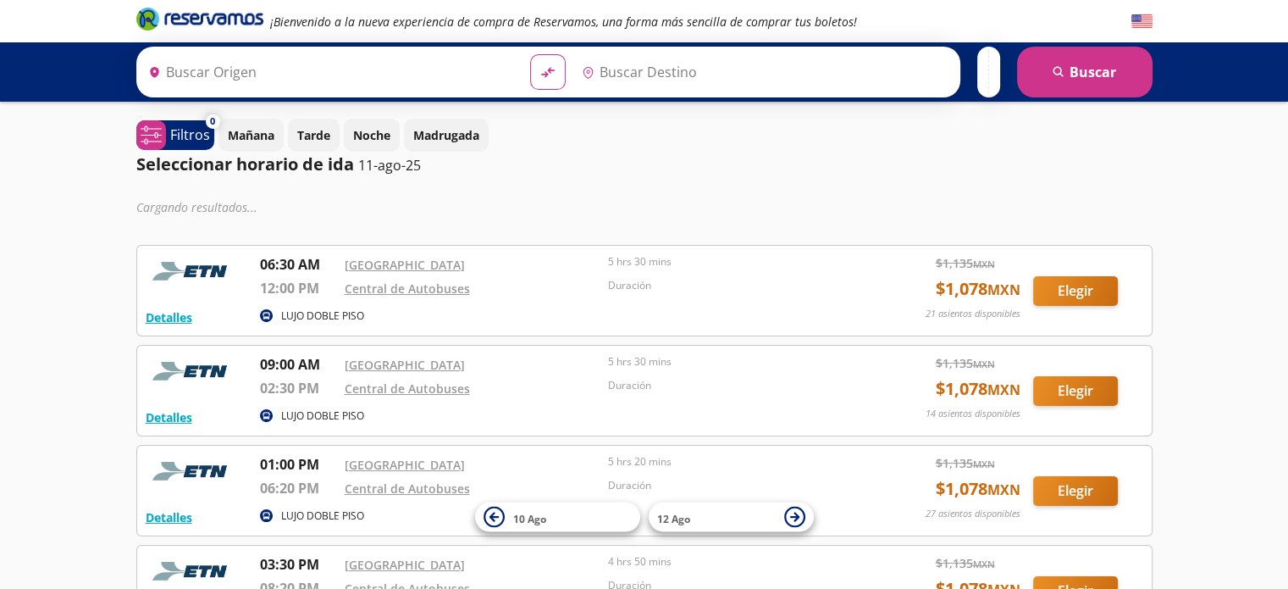
type input "[GEOGRAPHIC_DATA], [GEOGRAPHIC_DATA]"
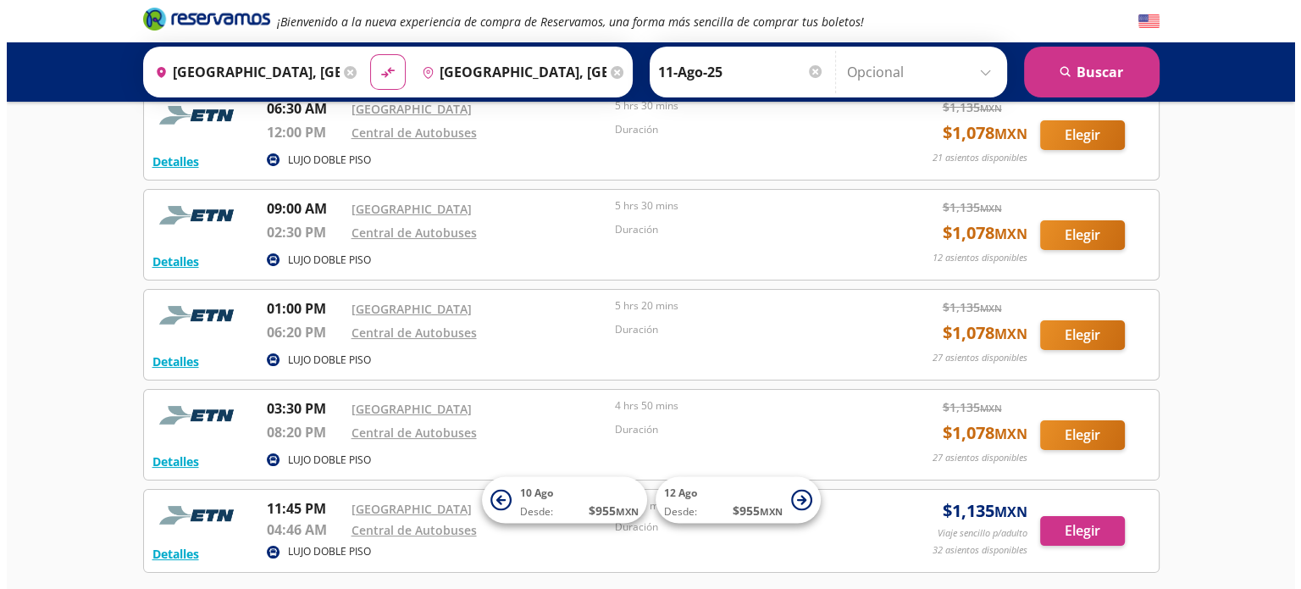
scroll to position [75, 0]
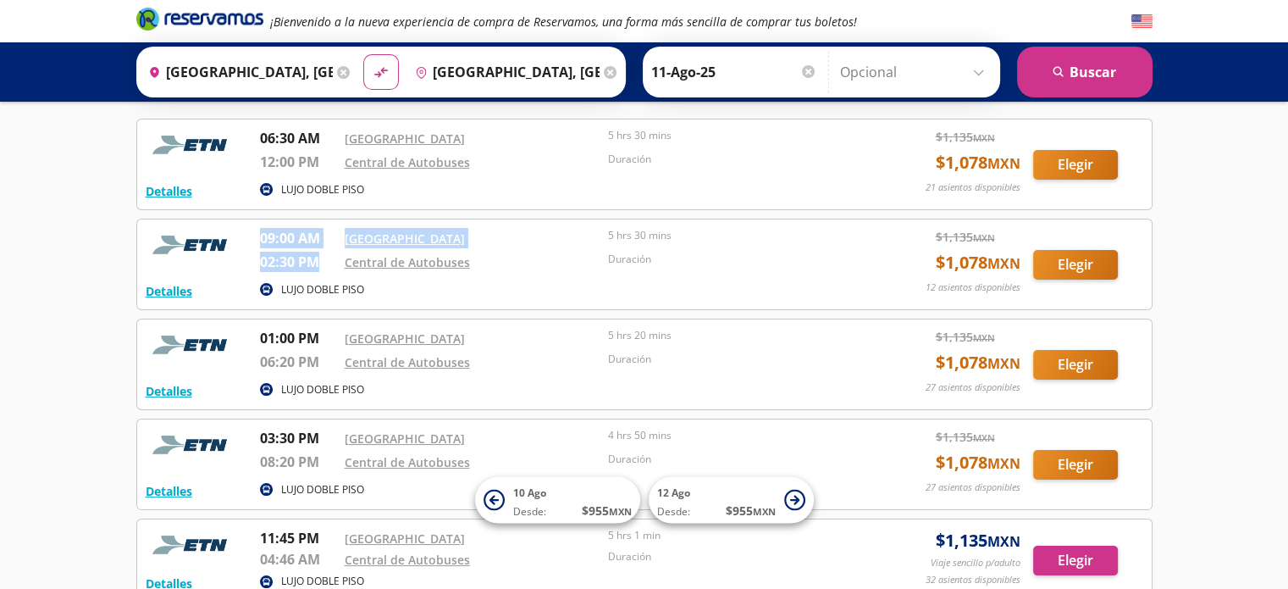
drag, startPoint x: 273, startPoint y: 236, endPoint x: 319, endPoint y: 257, distance: 50.8
click at [319, 257] on div "09:00 AM [GEOGRAPHIC_DATA] 02:30 PM Central de Autobuses 5 hrs 30 mins Duración" at bounding box center [562, 253] width 604 height 50
click at [319, 257] on p "02:30 PM" at bounding box center [298, 262] width 76 height 20
drag, startPoint x: 307, startPoint y: 257, endPoint x: 254, endPoint y: 236, distance: 56.3
click at [254, 236] on div "Detalles LUJO DOBLE PISO 09:00 AM [GEOGRAPHIC_DATA] 02:30 PM Central de Autobus…" at bounding box center [645, 264] width 998 height 73
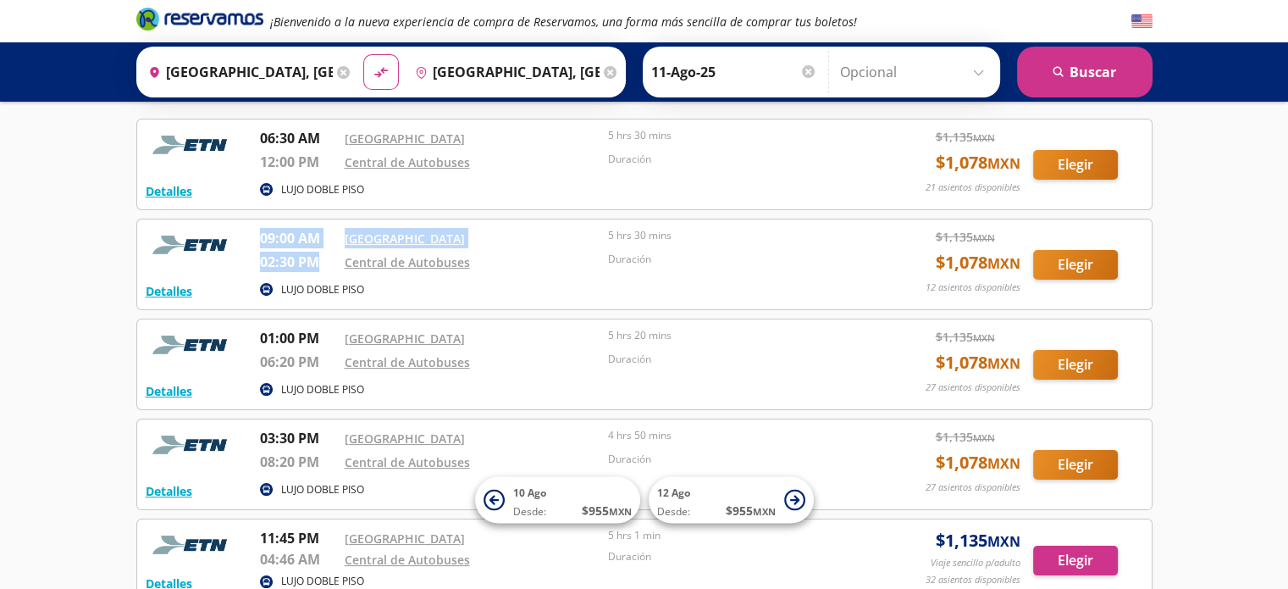
click at [266, 262] on p "02:30 PM" at bounding box center [298, 262] width 76 height 20
drag, startPoint x: 262, startPoint y: 253, endPoint x: 324, endPoint y: 262, distance: 63.3
click at [324, 262] on p "02:30 PM" at bounding box center [298, 262] width 76 height 20
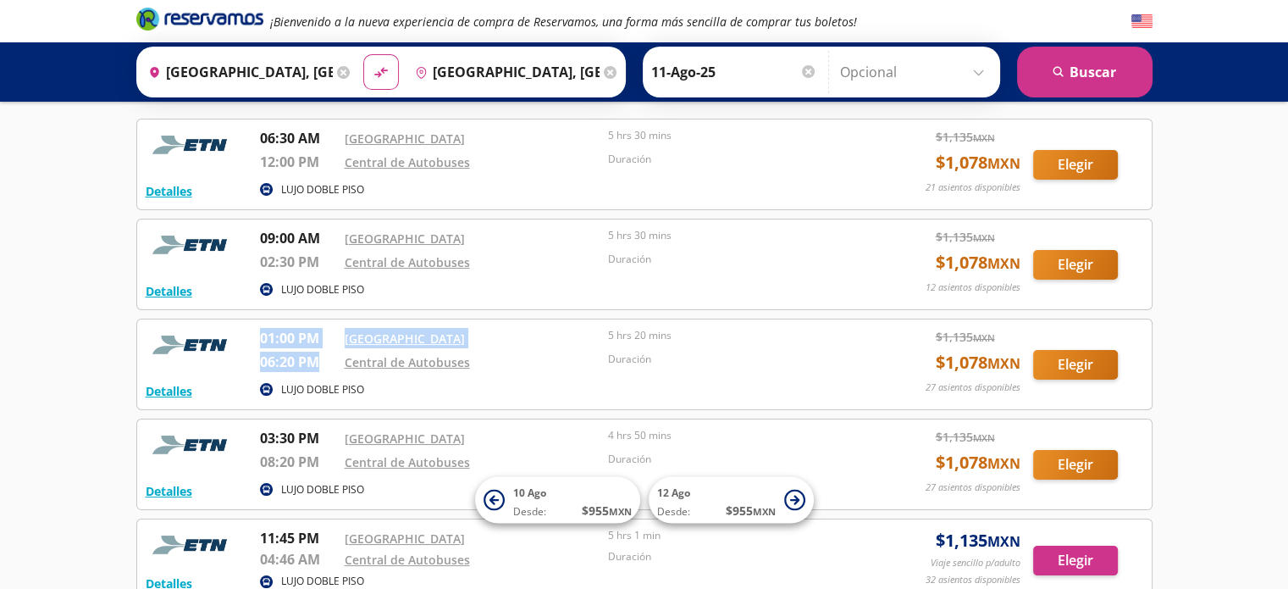
drag, startPoint x: 258, startPoint y: 335, endPoint x: 327, endPoint y: 357, distance: 73.1
click at [327, 357] on div "Detalles LUJO DOBLE PISO 01:00 PM [GEOGRAPHIC_DATA] 06:20 PM Central de Autobus…" at bounding box center [645, 364] width 998 height 73
click at [432, 394] on div "LUJO DOBLE PISO" at bounding box center [562, 390] width 604 height 20
click at [180, 388] on button "Detalles" at bounding box center [169, 391] width 47 height 18
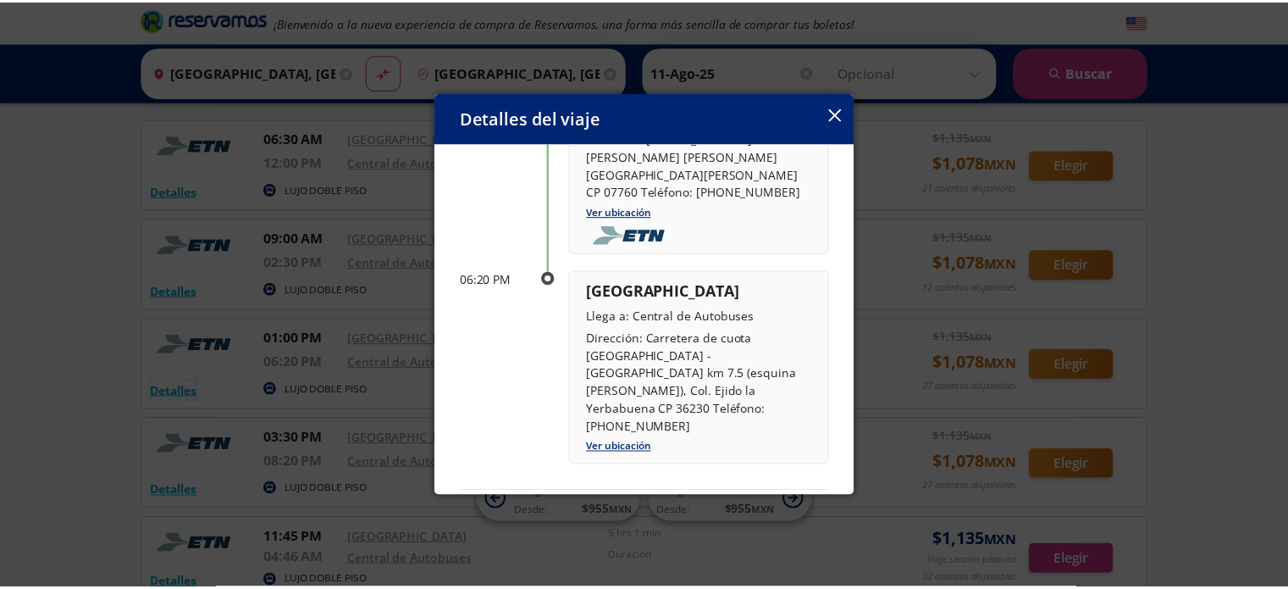
scroll to position [277, 0]
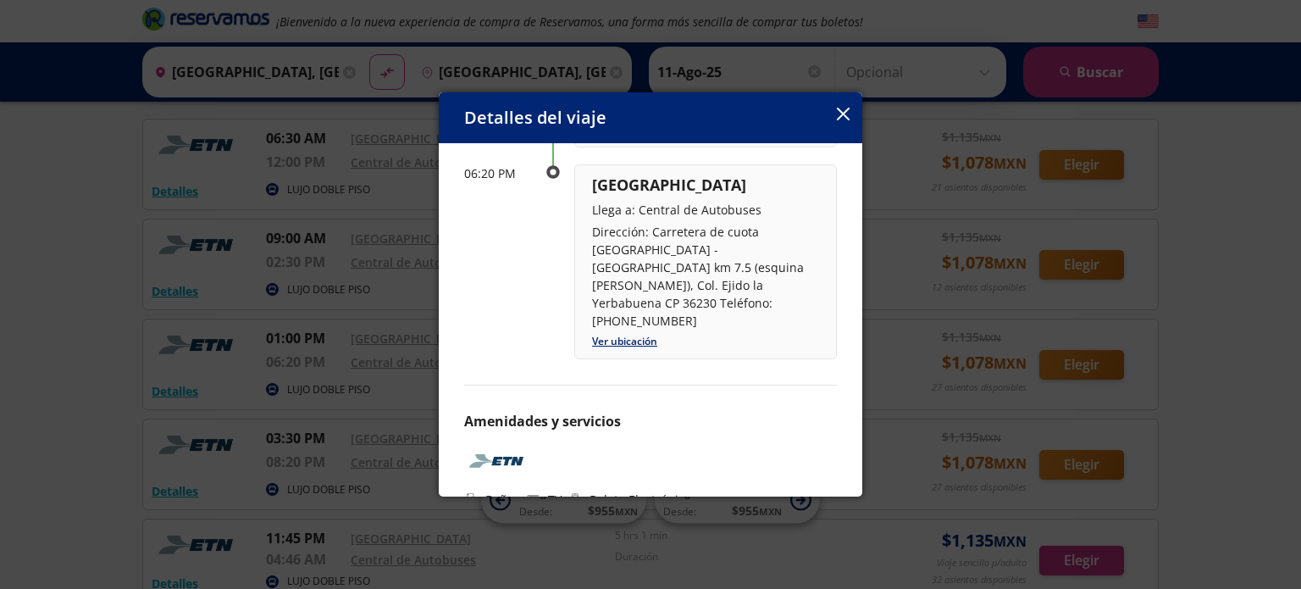
click at [837, 115] on icon "button" at bounding box center [843, 114] width 13 height 13
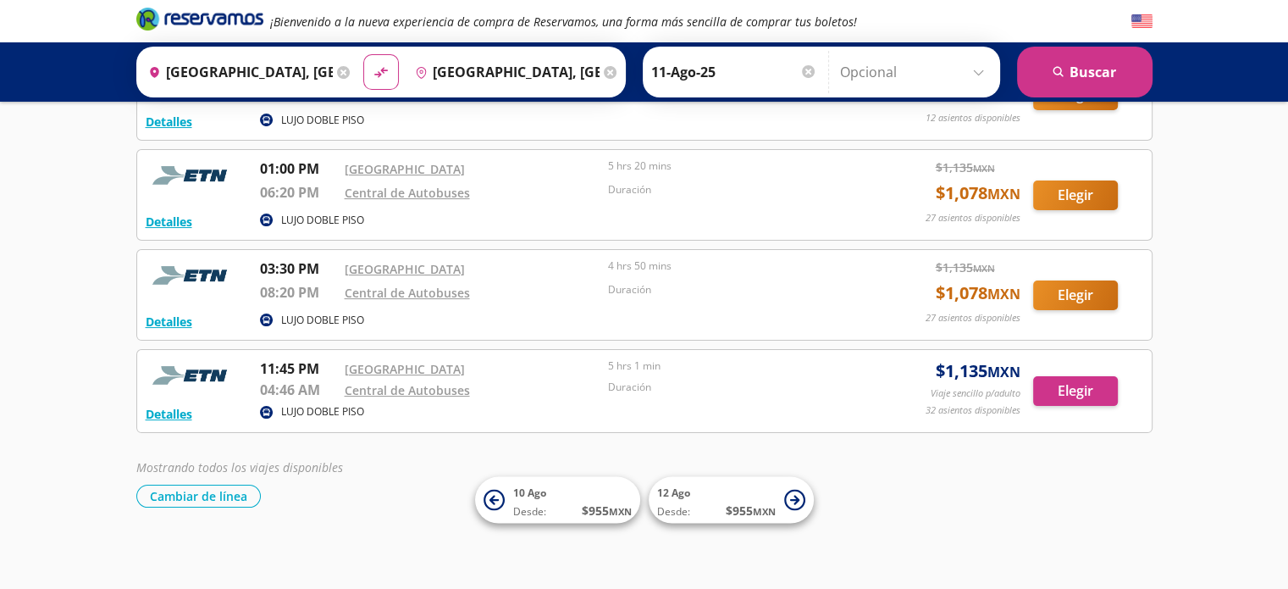
scroll to position [75, 0]
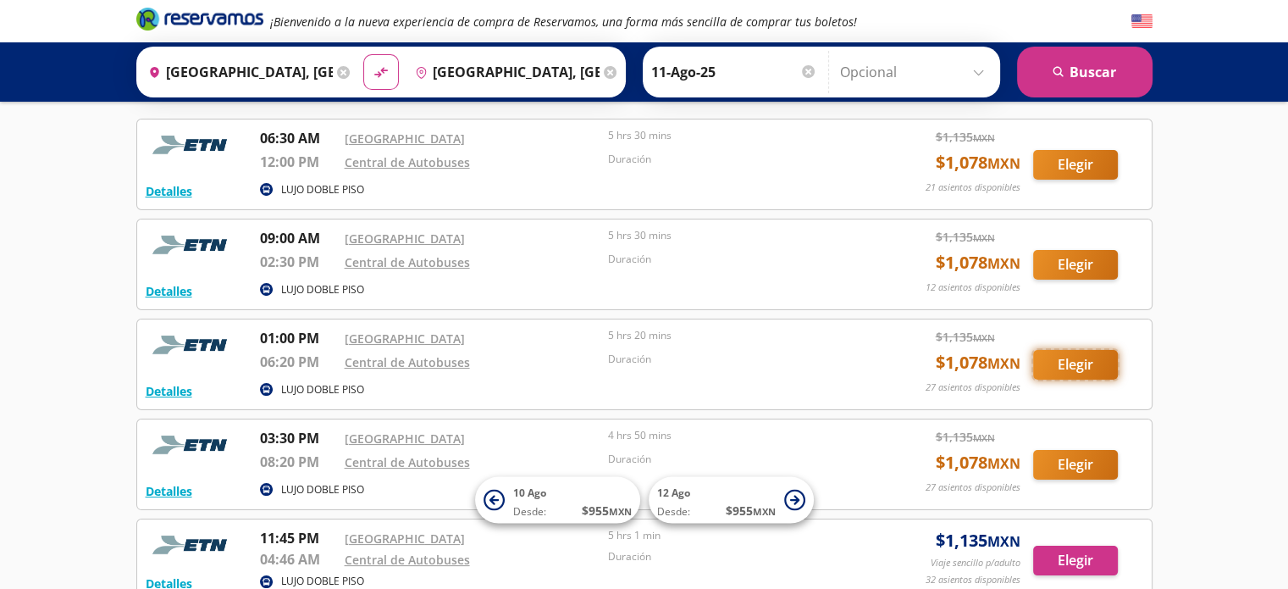
click at [1088, 359] on button "Elegir" at bounding box center [1075, 365] width 85 height 30
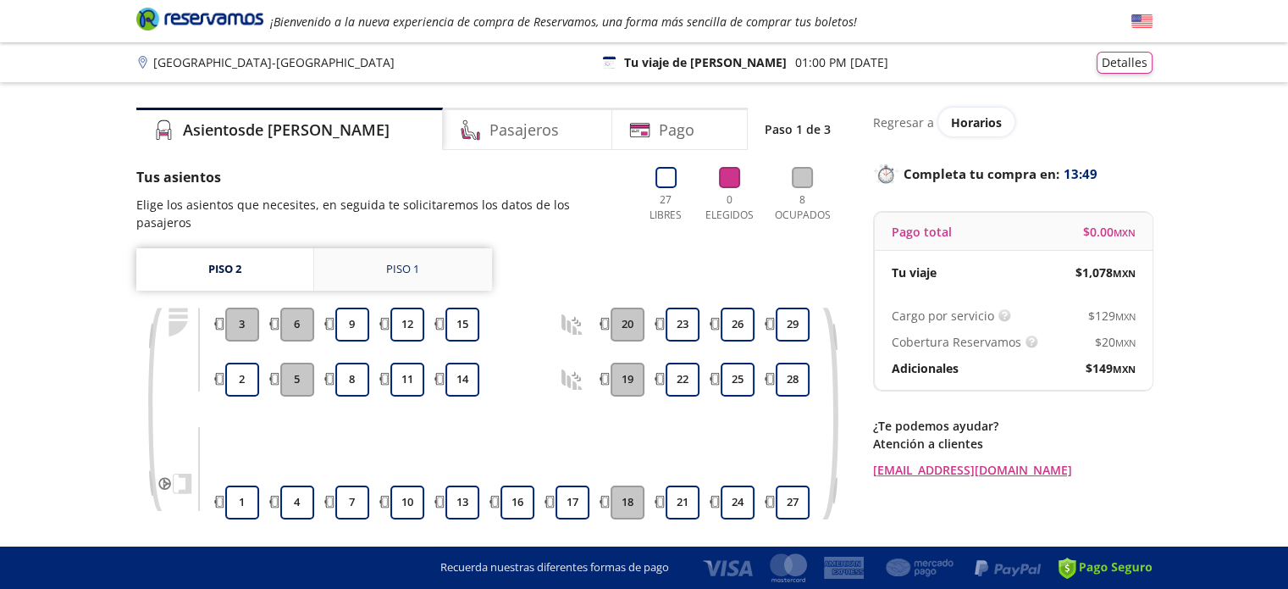
click at [421, 248] on link "Piso 1" at bounding box center [403, 269] width 178 height 42
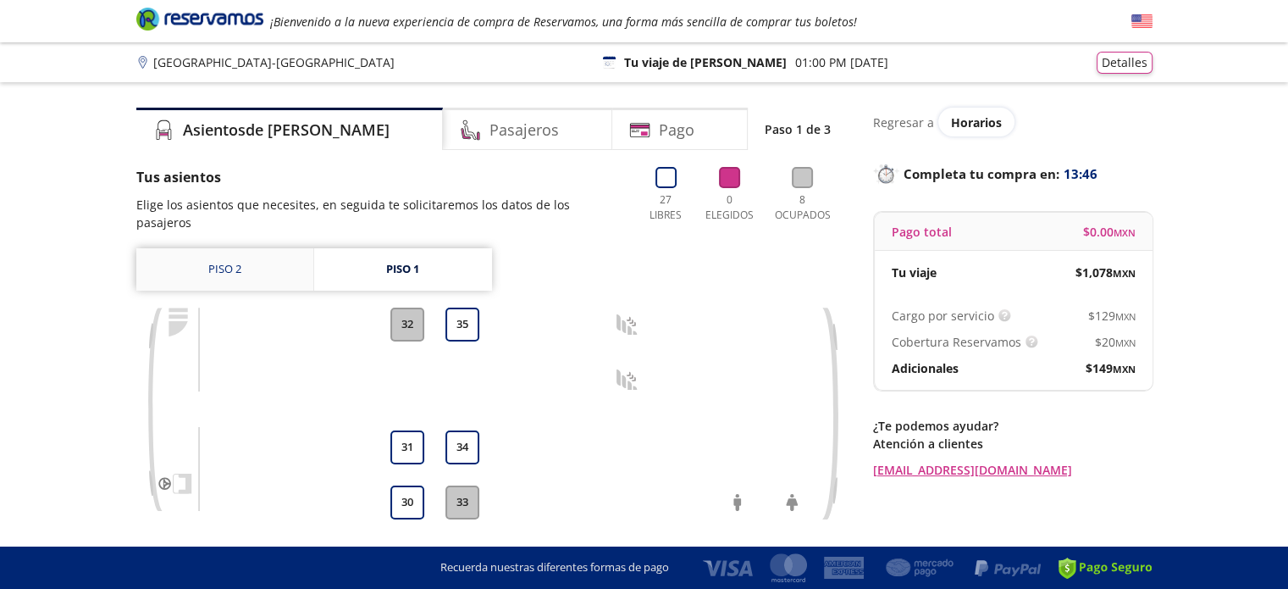
click at [240, 261] on link "Piso 2" at bounding box center [224, 269] width 177 height 42
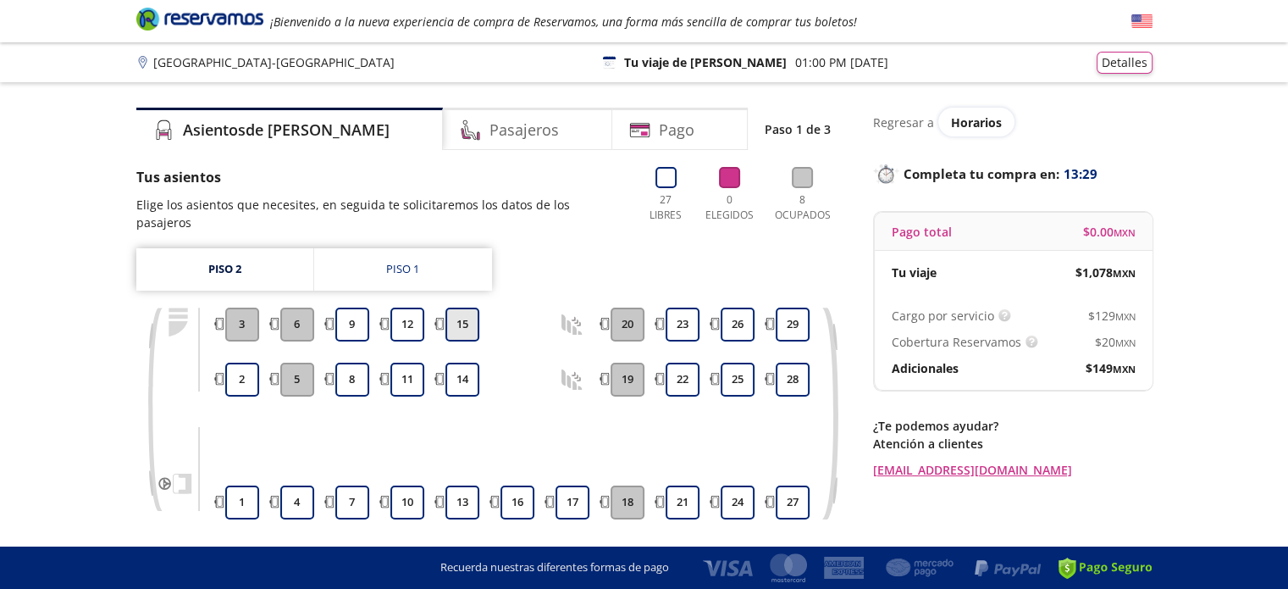
click at [468, 307] on button "15" at bounding box center [463, 324] width 34 height 34
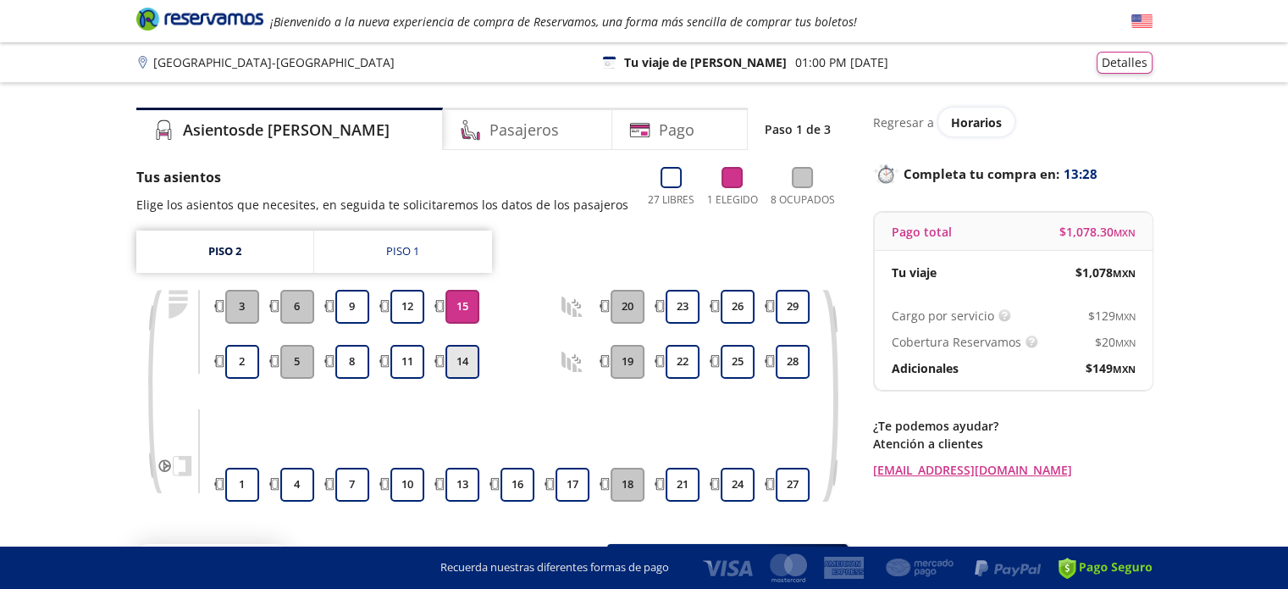
click at [468, 359] on button "14" at bounding box center [463, 362] width 34 height 34
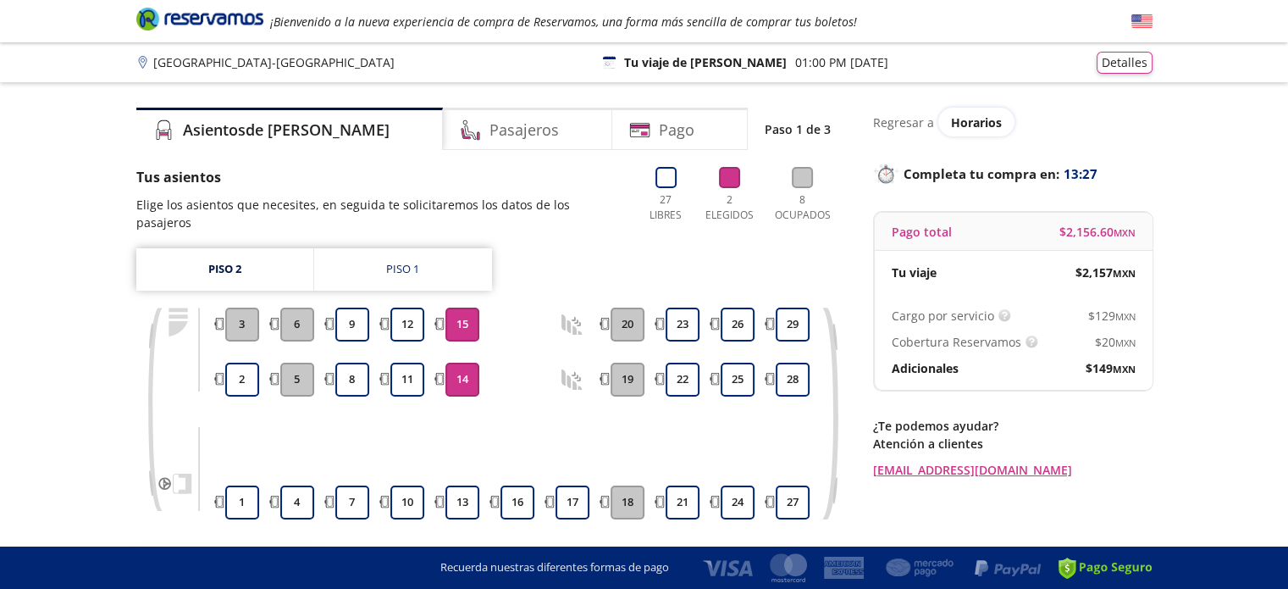
click at [468, 307] on button "15" at bounding box center [463, 324] width 34 height 34
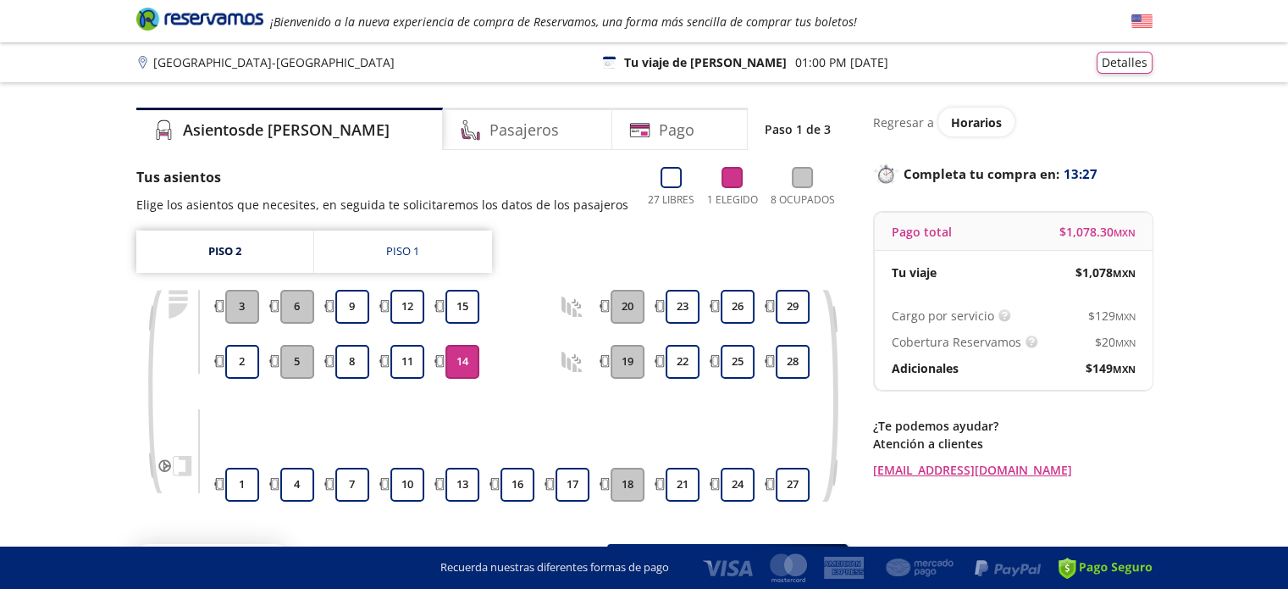
click at [464, 365] on button "14" at bounding box center [463, 362] width 34 height 34
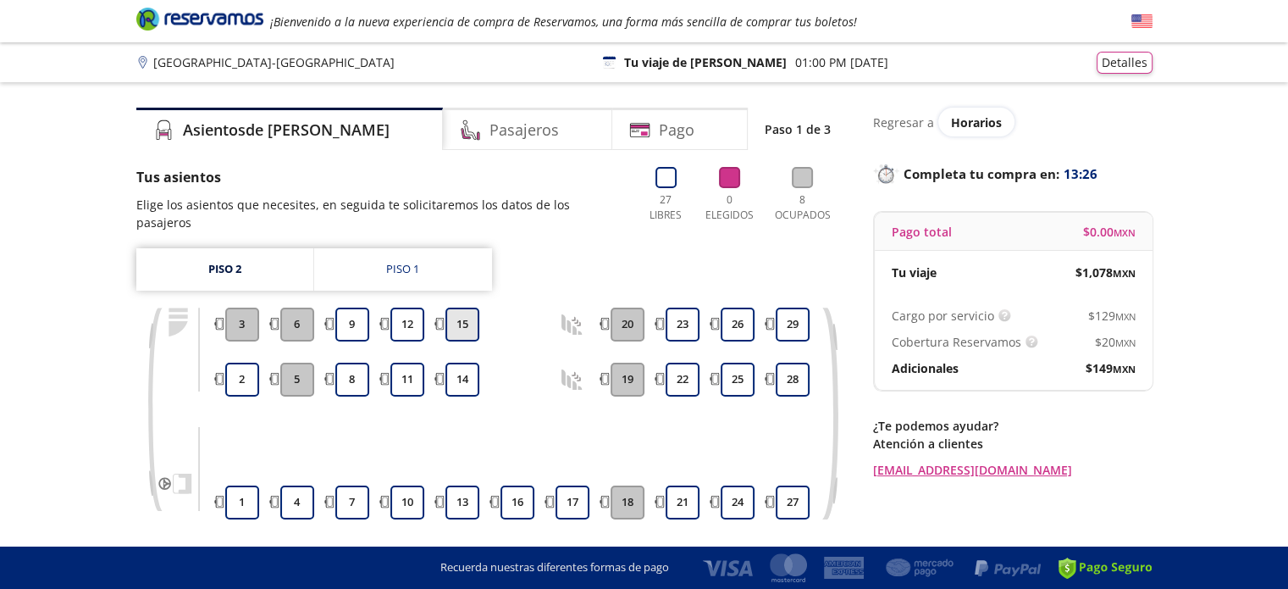
click at [470, 307] on button "15" at bounding box center [463, 324] width 34 height 34
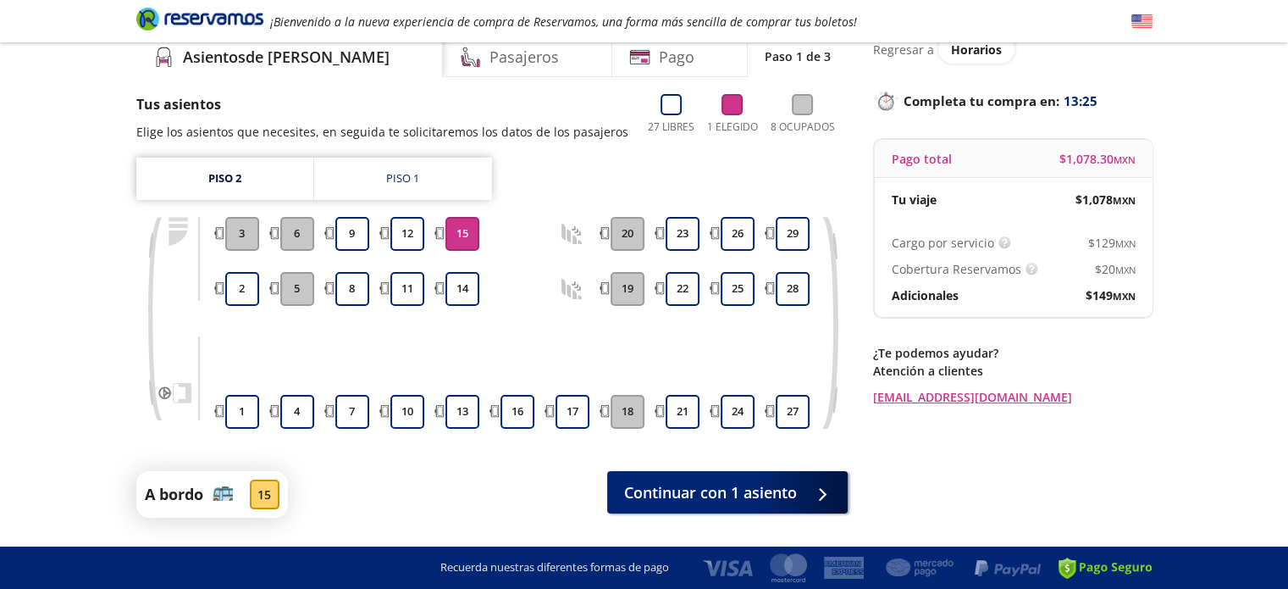
scroll to position [119, 0]
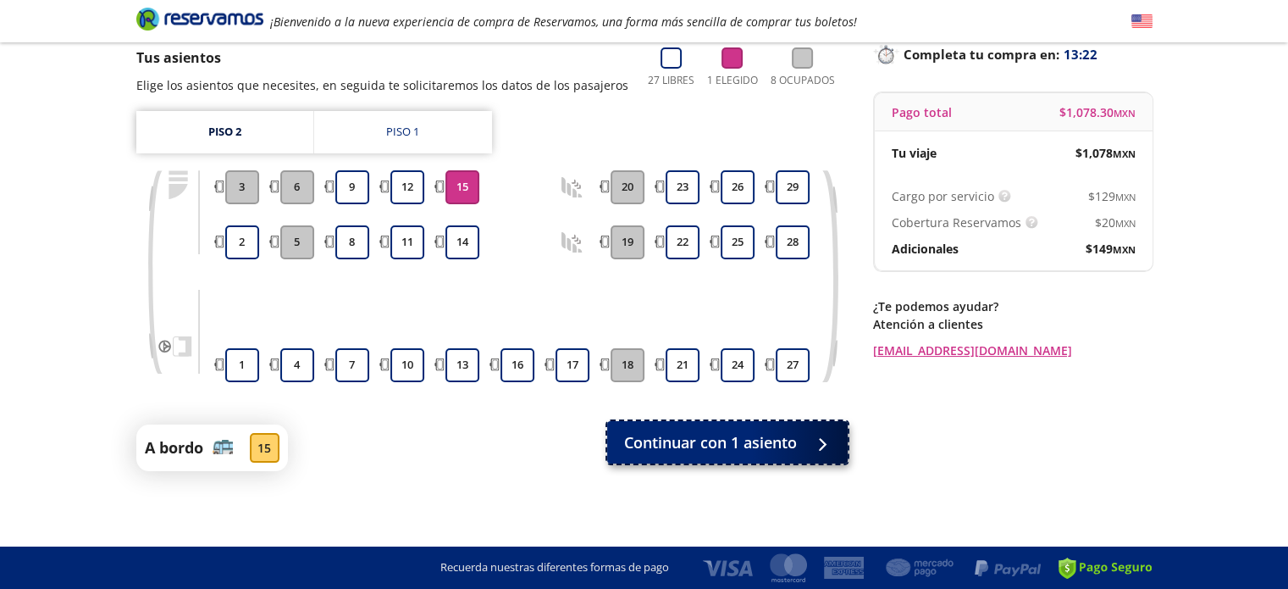
click at [821, 442] on div at bounding box center [821, 442] width 0 height 0
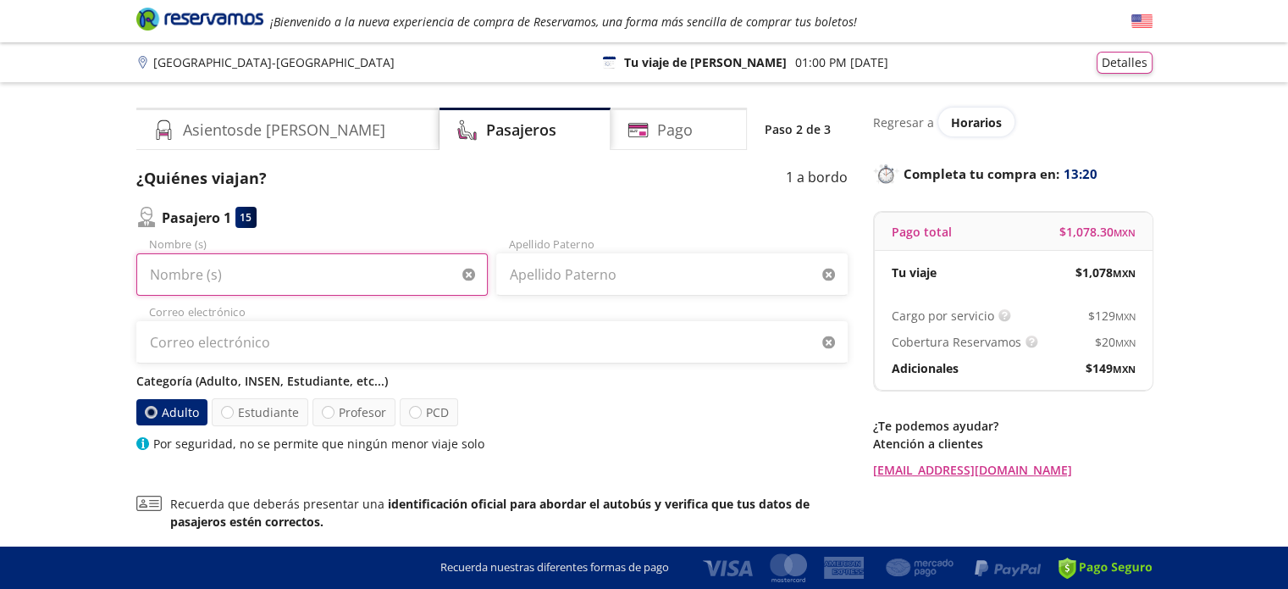
click at [285, 264] on input "Nombre (s)" at bounding box center [312, 274] width 352 height 42
type input "[PERSON_NAME]"
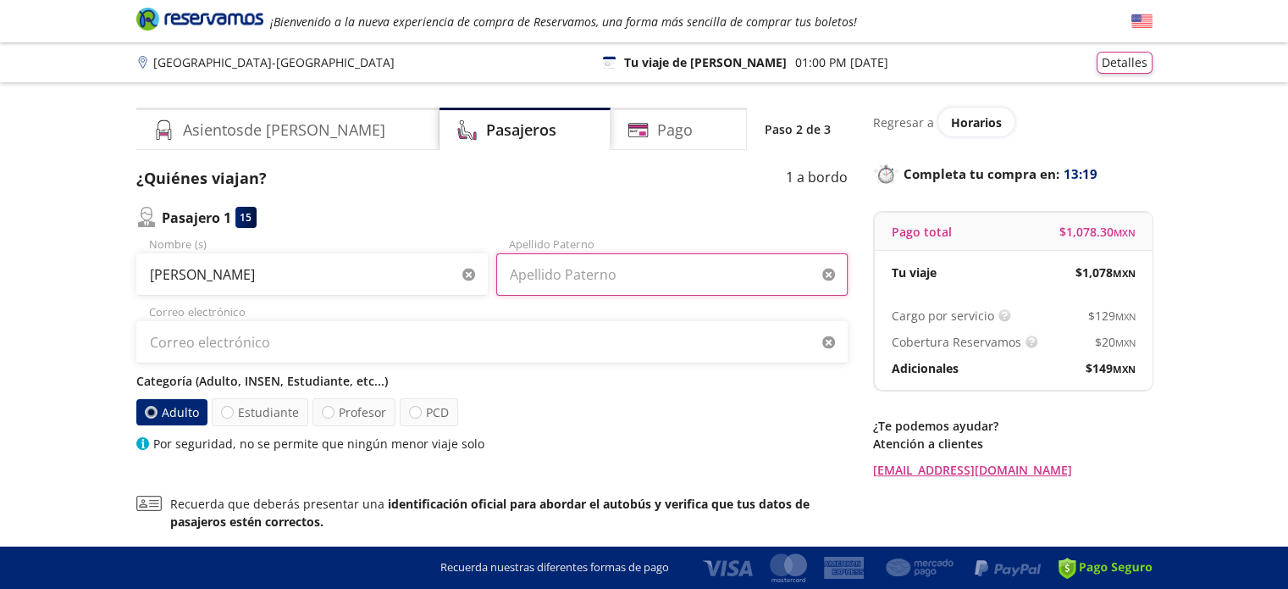
type input "[PERSON_NAME]"
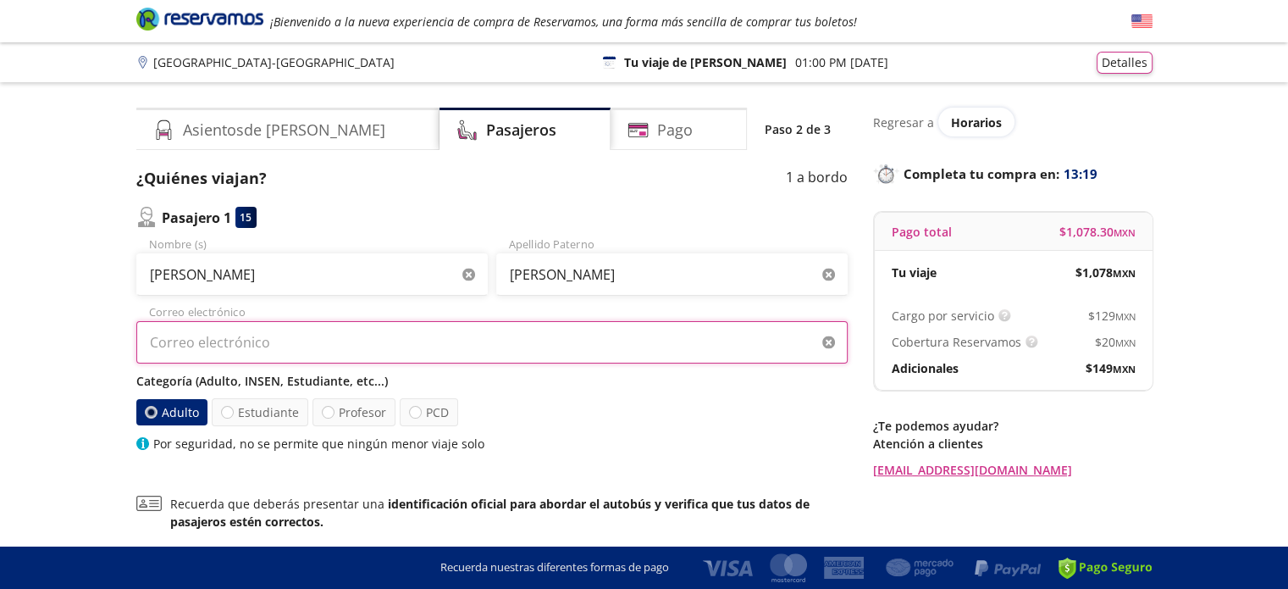
type input "[PERSON_NAME][EMAIL_ADDRESS][DOMAIN_NAME]"
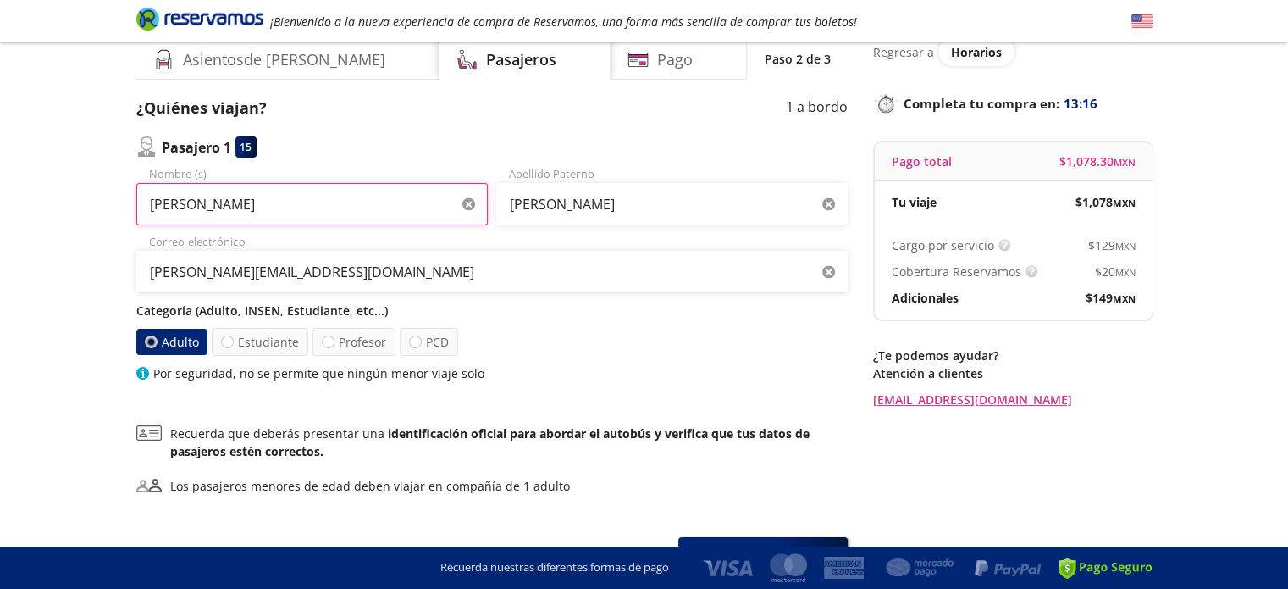
scroll to position [169, 0]
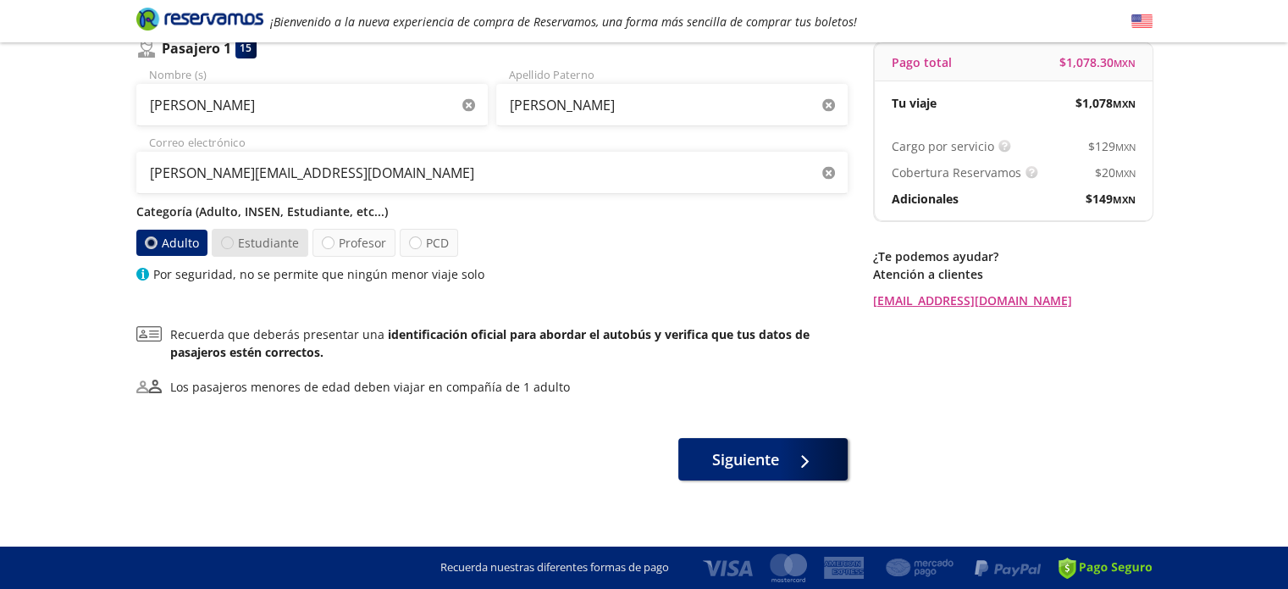
click at [229, 238] on div at bounding box center [227, 242] width 13 height 13
click at [229, 238] on input "Estudiante" at bounding box center [227, 242] width 11 height 11
radio input "true"
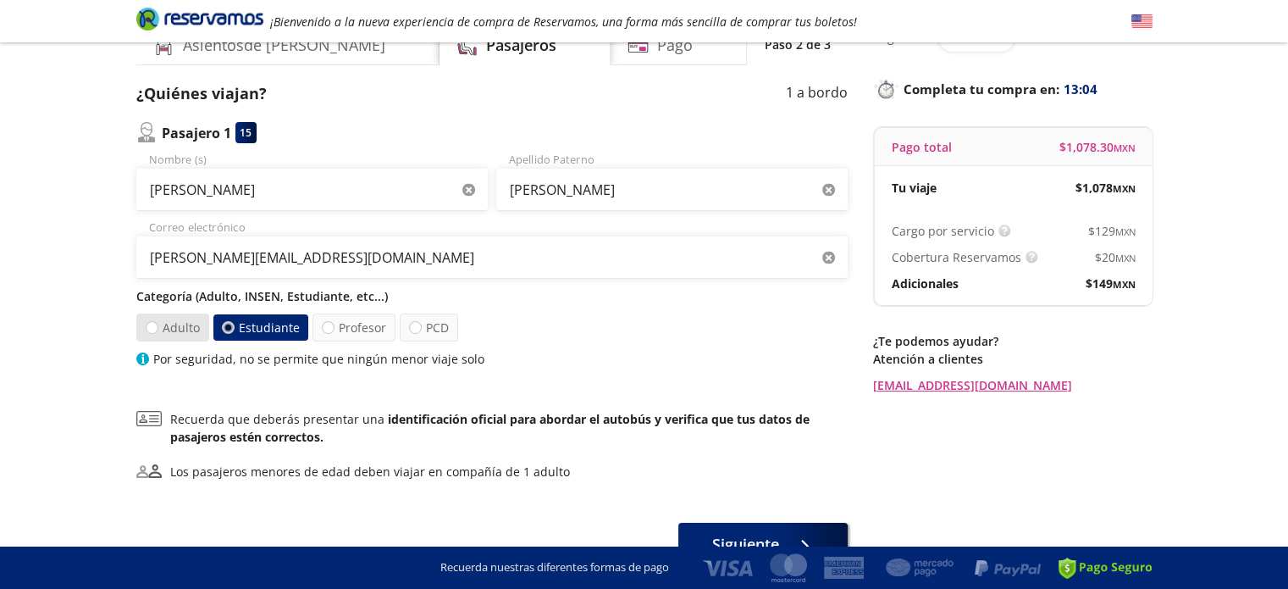
click at [169, 322] on label "Adulto" at bounding box center [172, 328] width 76 height 30
click at [157, 322] on input "Adulto" at bounding box center [151, 328] width 12 height 12
radio input "true"
click at [243, 322] on label "Estudiante" at bounding box center [259, 327] width 97 height 28
click at [231, 322] on input "Estudiante" at bounding box center [225, 328] width 12 height 12
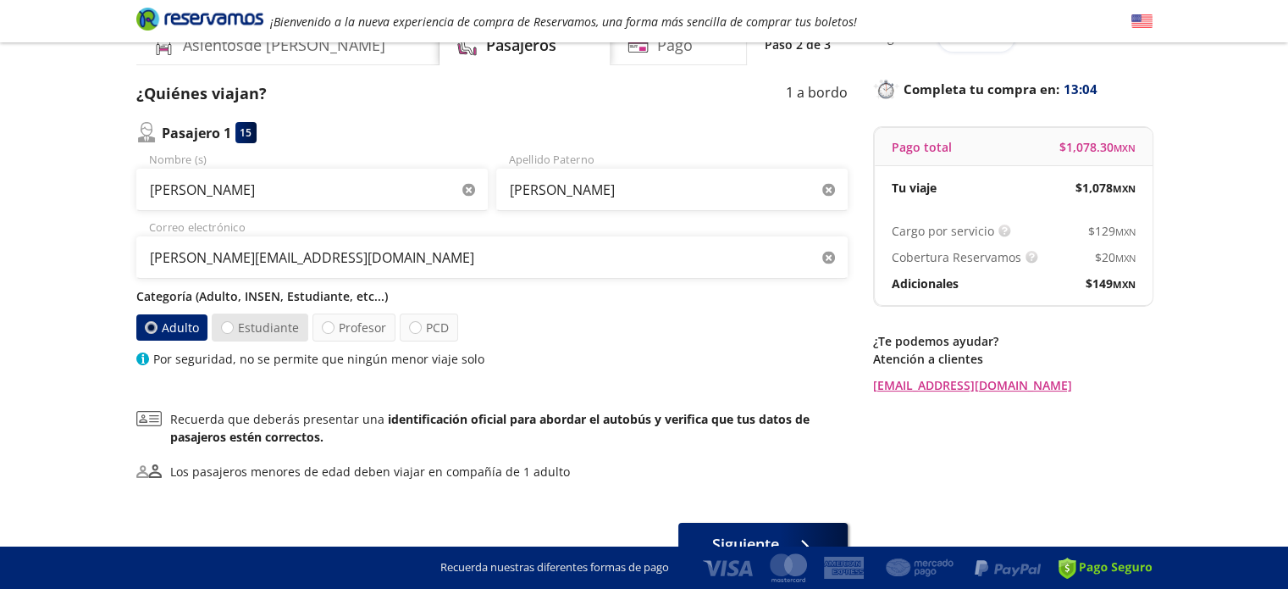
radio input "true"
radio input "false"
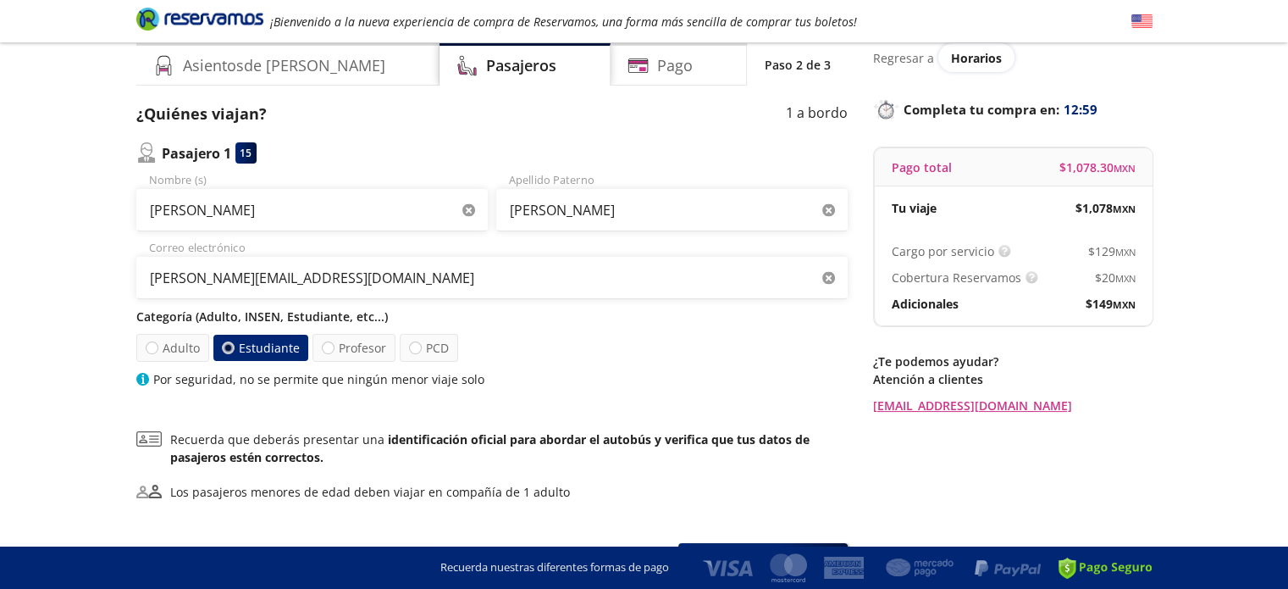
scroll to position [94, 0]
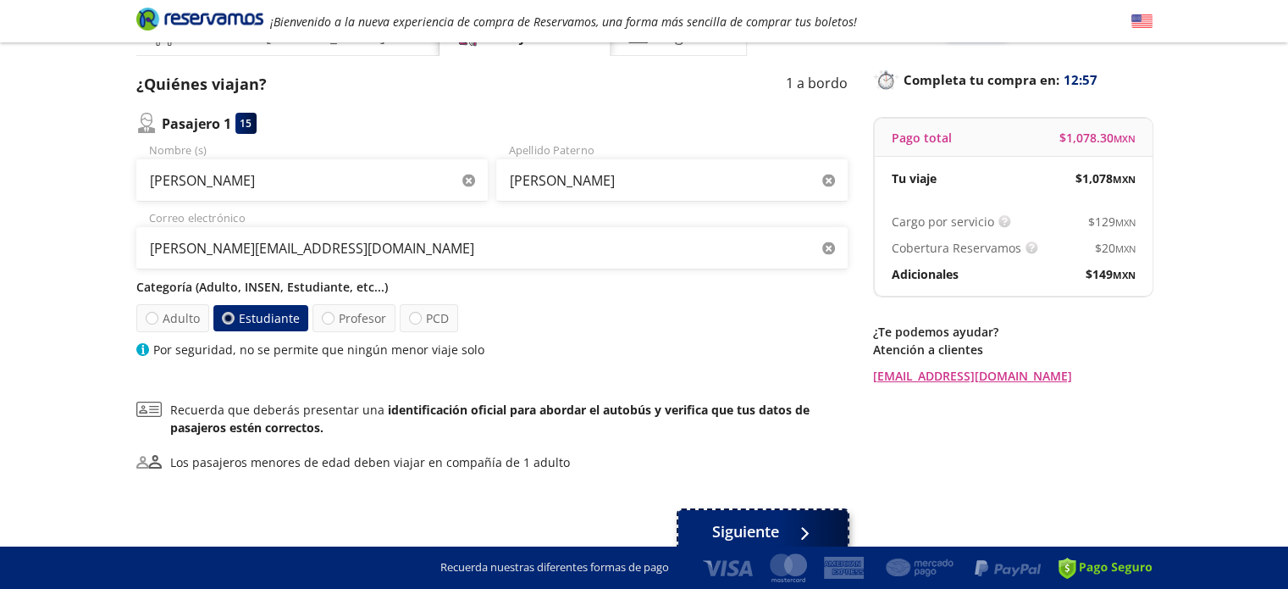
click at [735, 529] on span "Siguiente" at bounding box center [745, 531] width 67 height 23
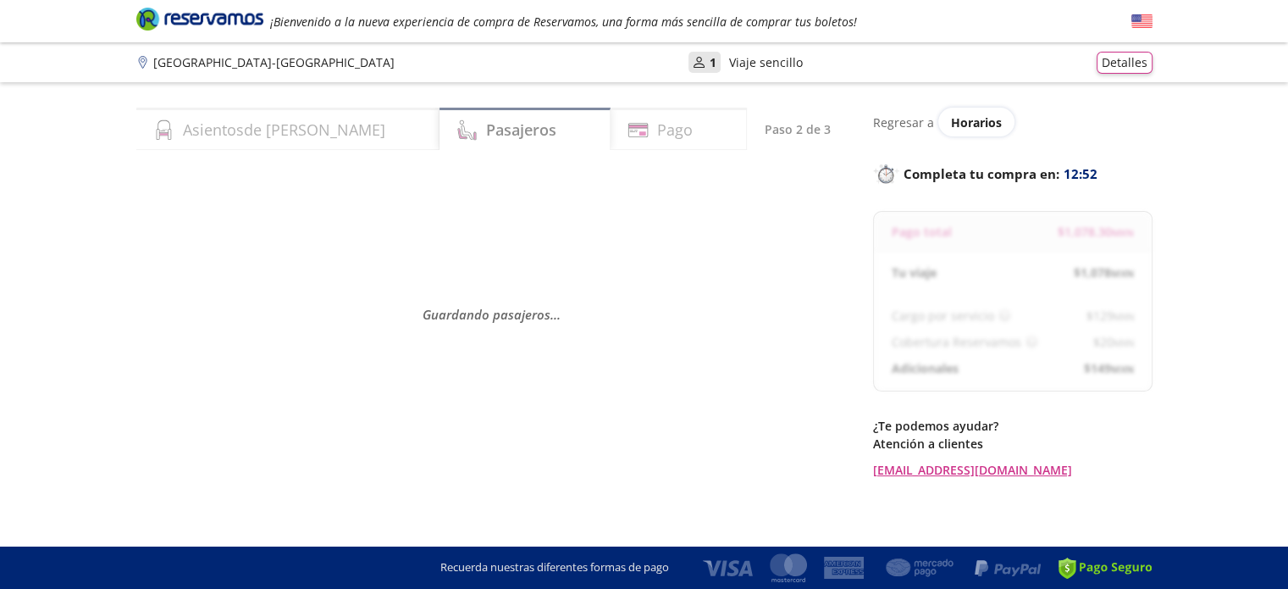
select select "MX"
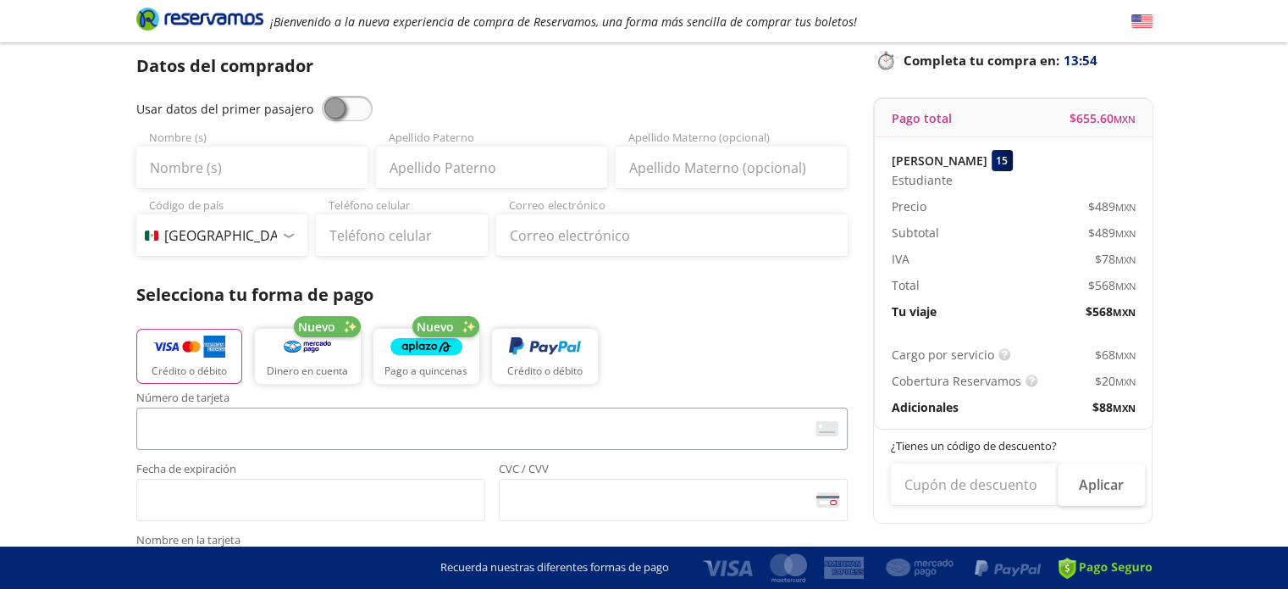
scroll to position [85, 0]
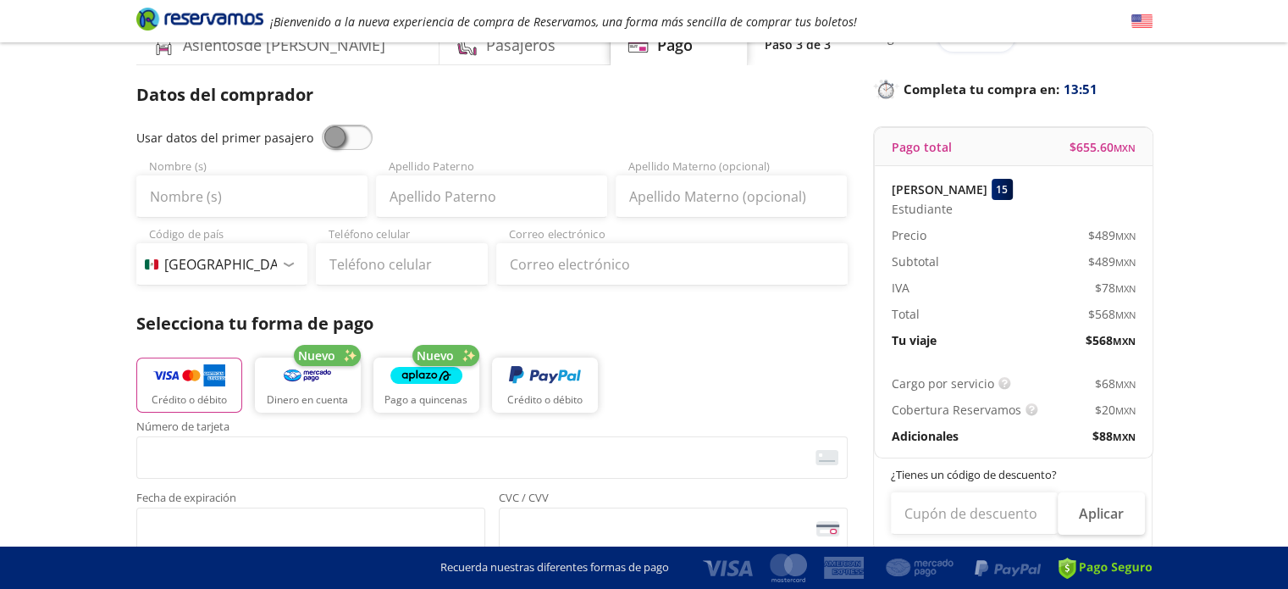
drag, startPoint x: 1133, startPoint y: 341, endPoint x: 889, endPoint y: 217, distance: 273.5
click at [889, 217] on div "[PERSON_NAME] 15 Estudiante Precio $ 489 MXN Subtotal $ 489 MXN IVA $ 78 MXN To…" at bounding box center [1014, 264] width 278 height 196
click at [889, 216] on div "[PERSON_NAME] 15 Estudiante Precio $ 489 MXN Subtotal $ 489 MXN IVA $ 78 MXN To…" at bounding box center [1014, 264] width 278 height 196
click at [230, 202] on input "Nombre (s)" at bounding box center [251, 196] width 231 height 42
type input "[PERSON_NAME]"
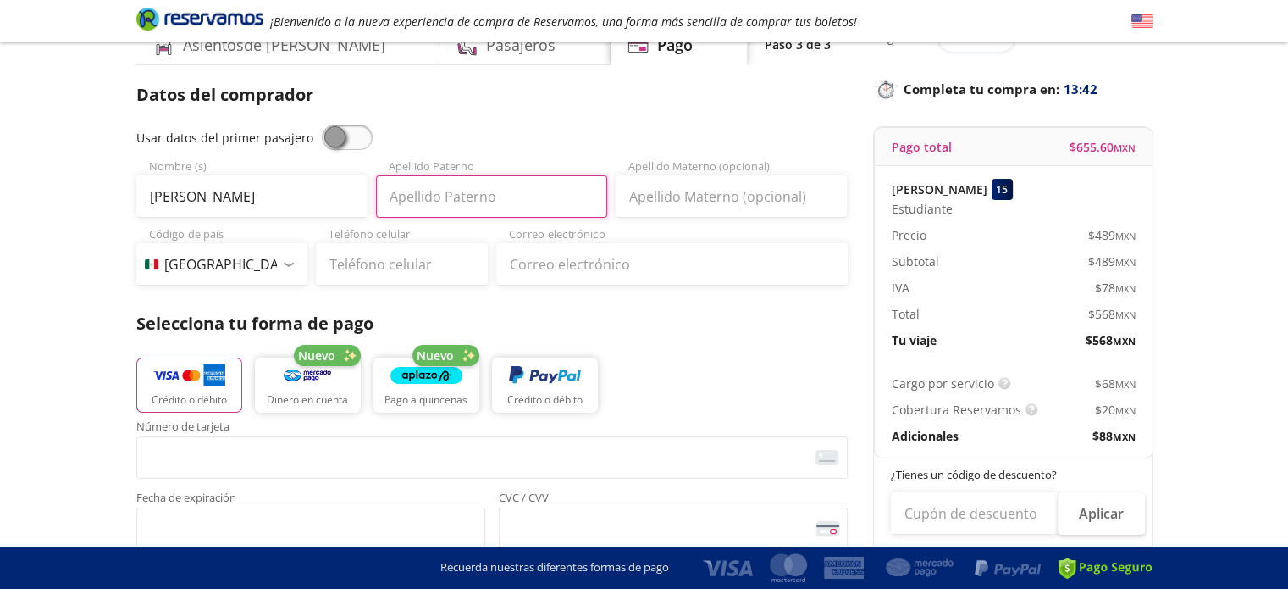
click at [570, 189] on input "Apellido Paterno" at bounding box center [491, 196] width 231 height 42
type input "[PERSON_NAME]"
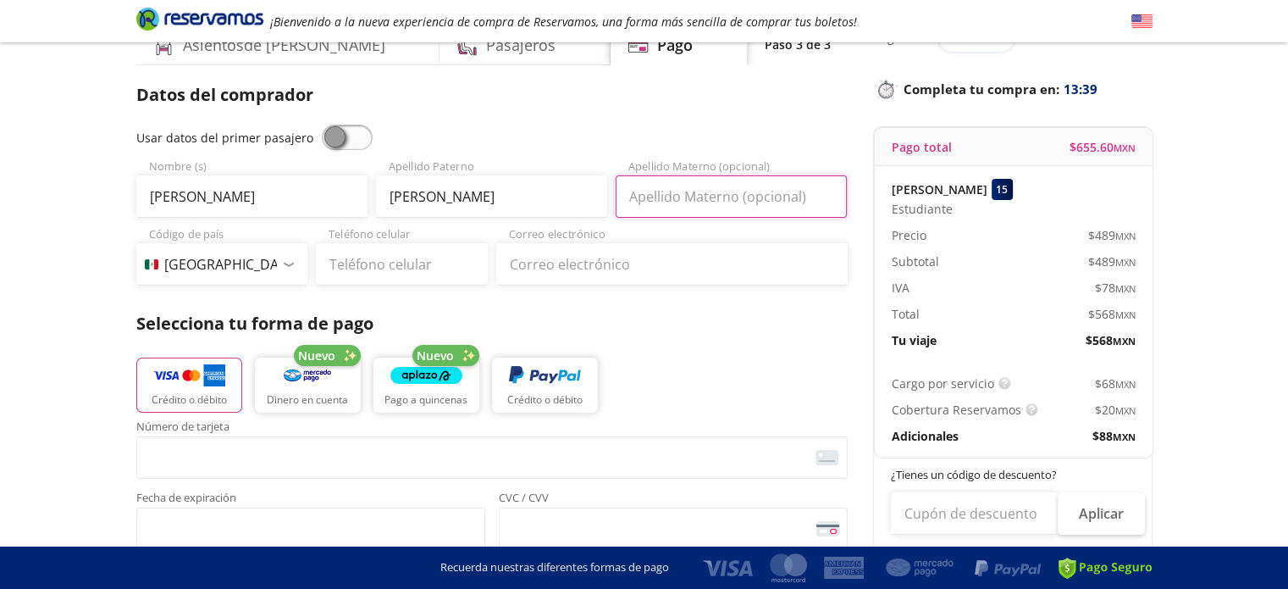
click at [710, 189] on input "Apellido Materno (opcional)" at bounding box center [731, 196] width 231 height 42
type input "[PERSON_NAME]"
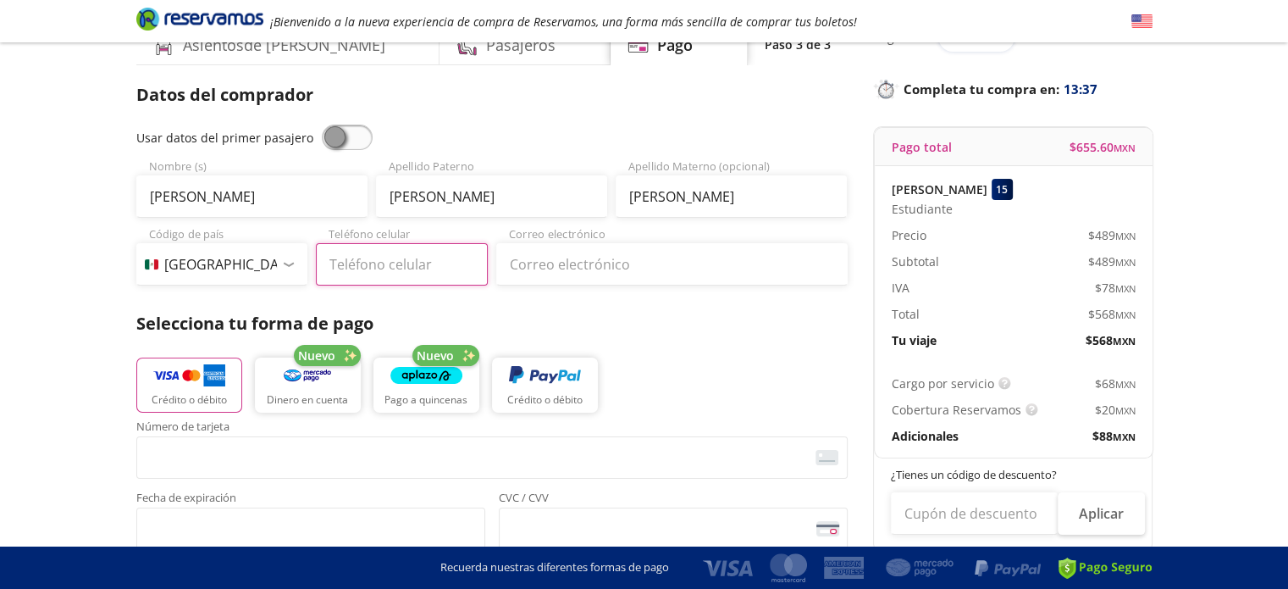
click at [374, 264] on input "Teléfono celular" at bounding box center [402, 264] width 172 height 42
type input "614 182 1518"
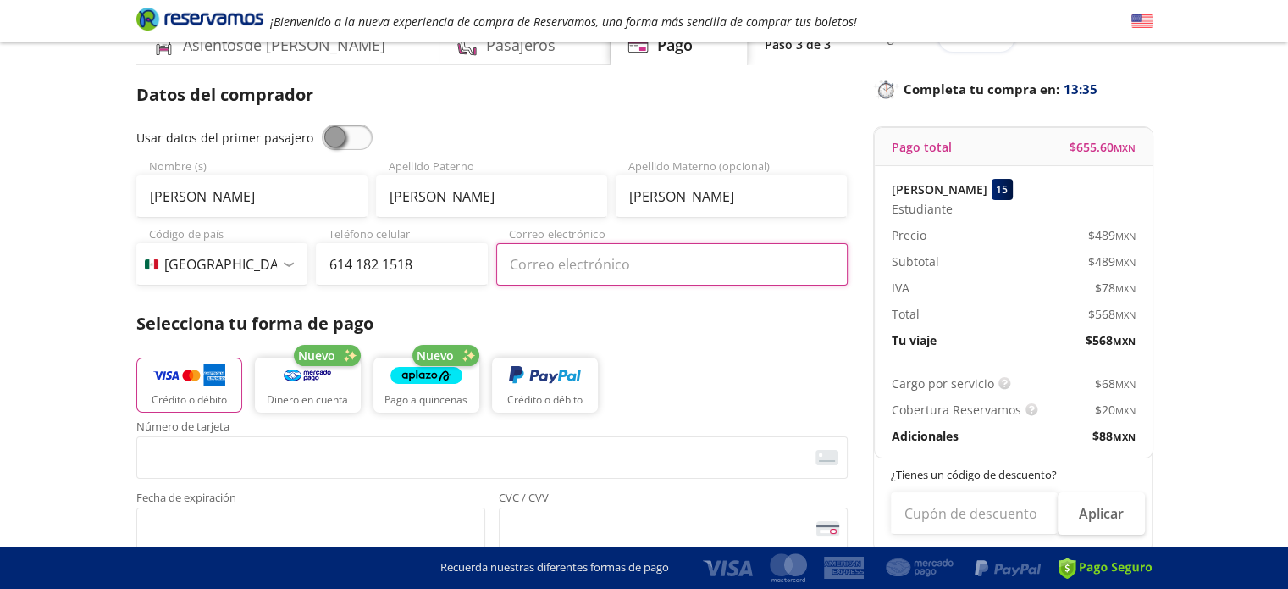
type input "[PERSON_NAME][EMAIL_ADDRESS][DOMAIN_NAME]"
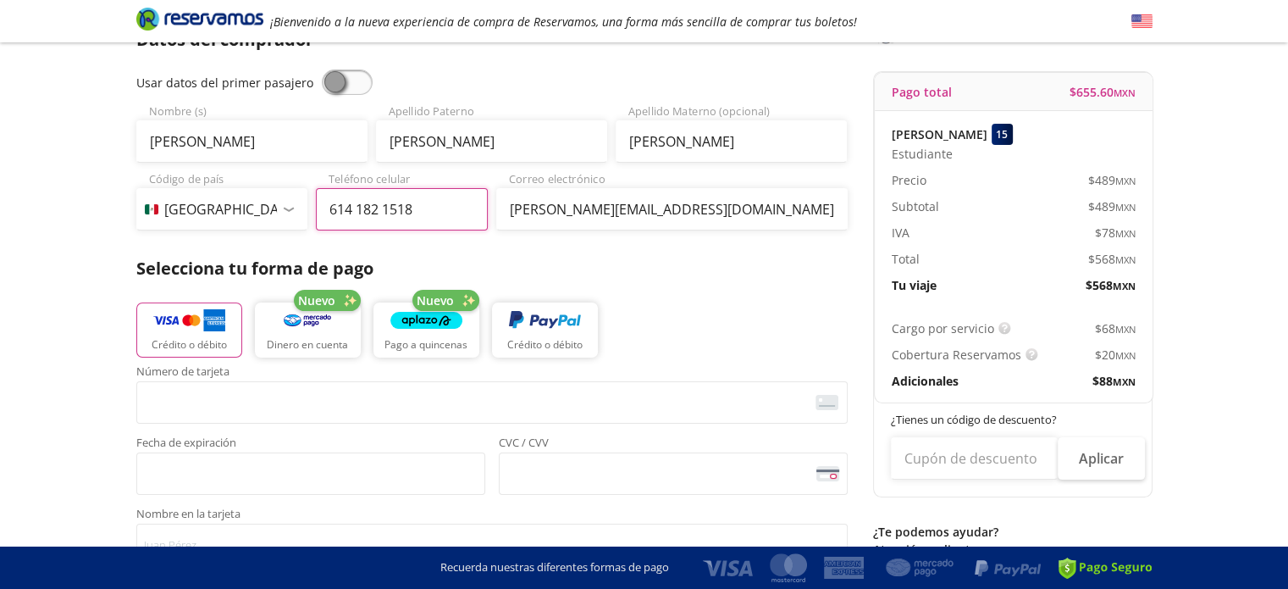
scroll to position [169, 0]
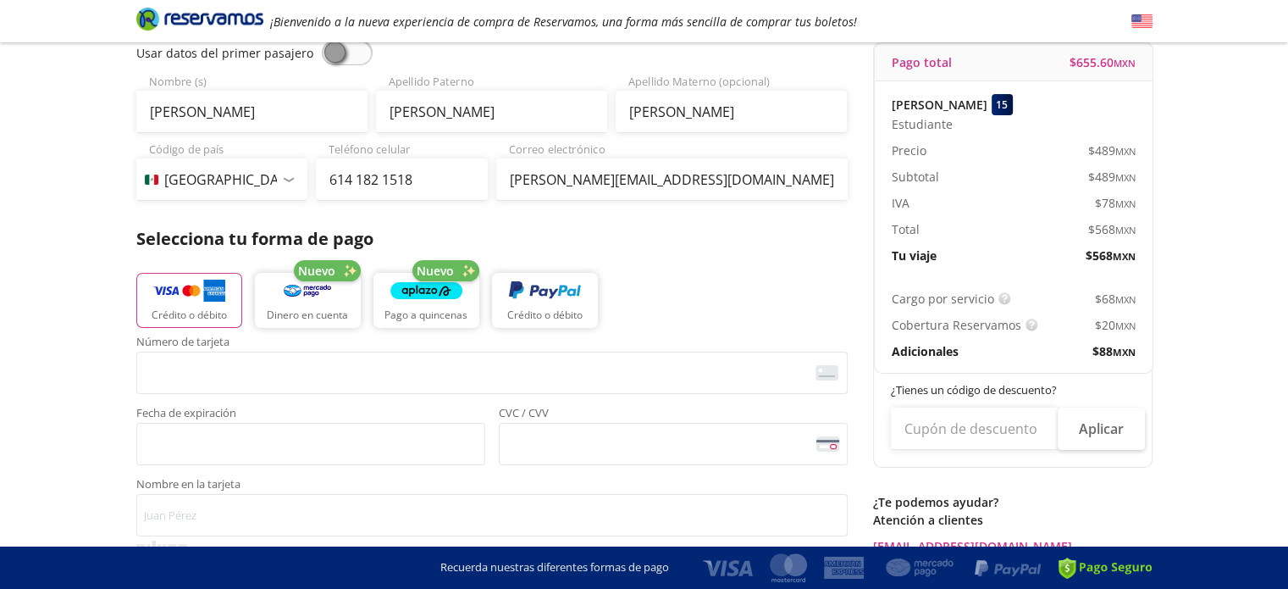
click at [573, 351] on span "Número de tarjeta" at bounding box center [492, 343] width 712 height 15
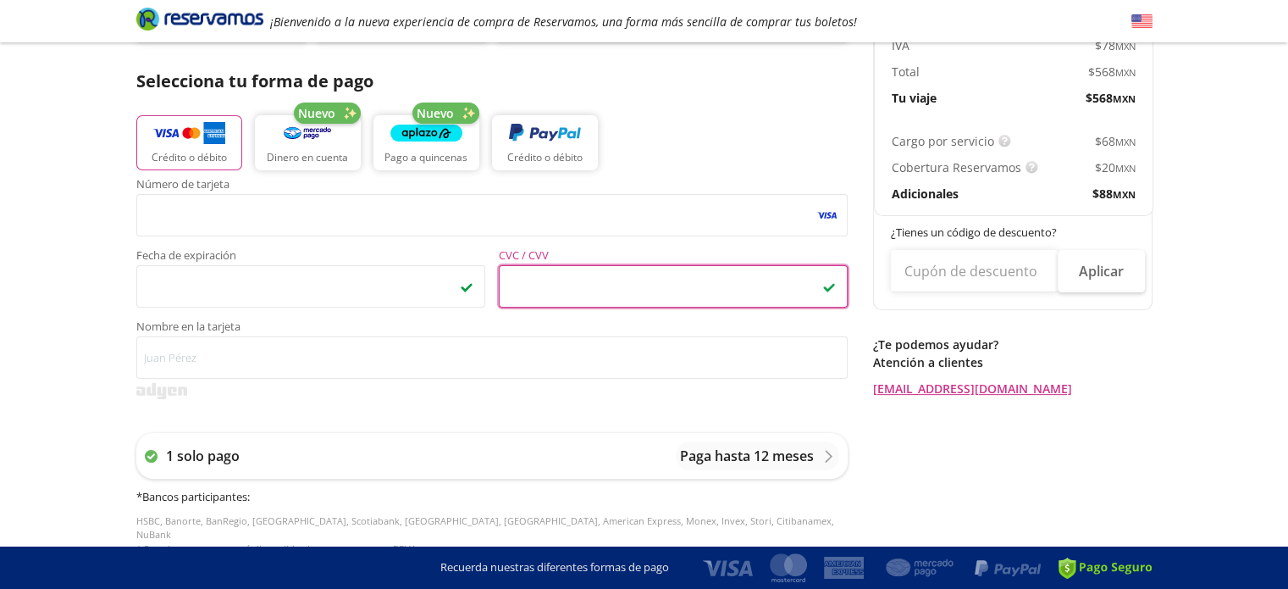
scroll to position [339, 0]
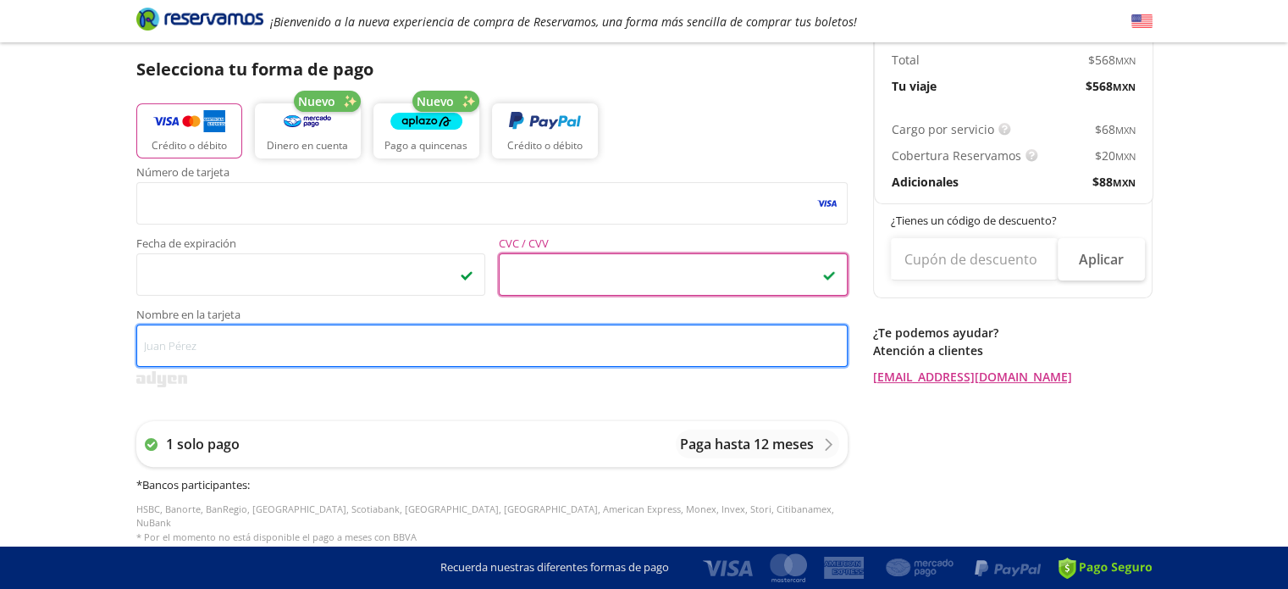
click at [468, 325] on input "Nombre en la tarjeta" at bounding box center [492, 345] width 712 height 42
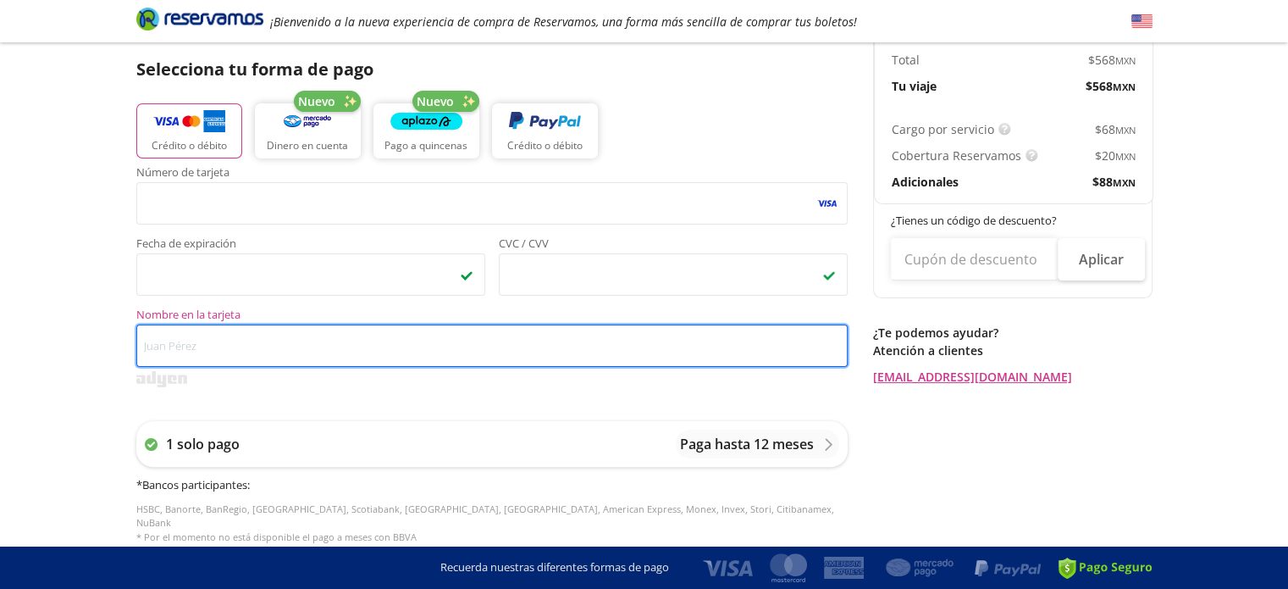
type input "A"
type input "[PERSON_NAME]"
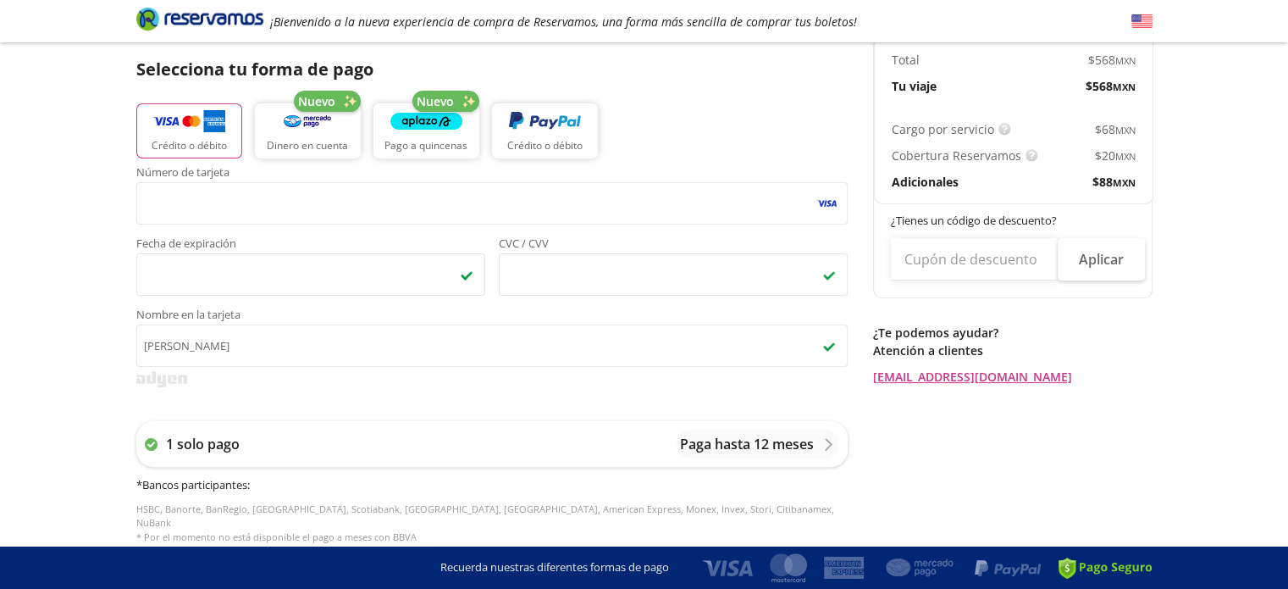
click at [91, 323] on div "Group 9 Created with Sketch. Pago [GEOGRAPHIC_DATA] - [GEOGRAPHIC_DATA] ¡Bienve…" at bounding box center [644, 346] width 1288 height 1370
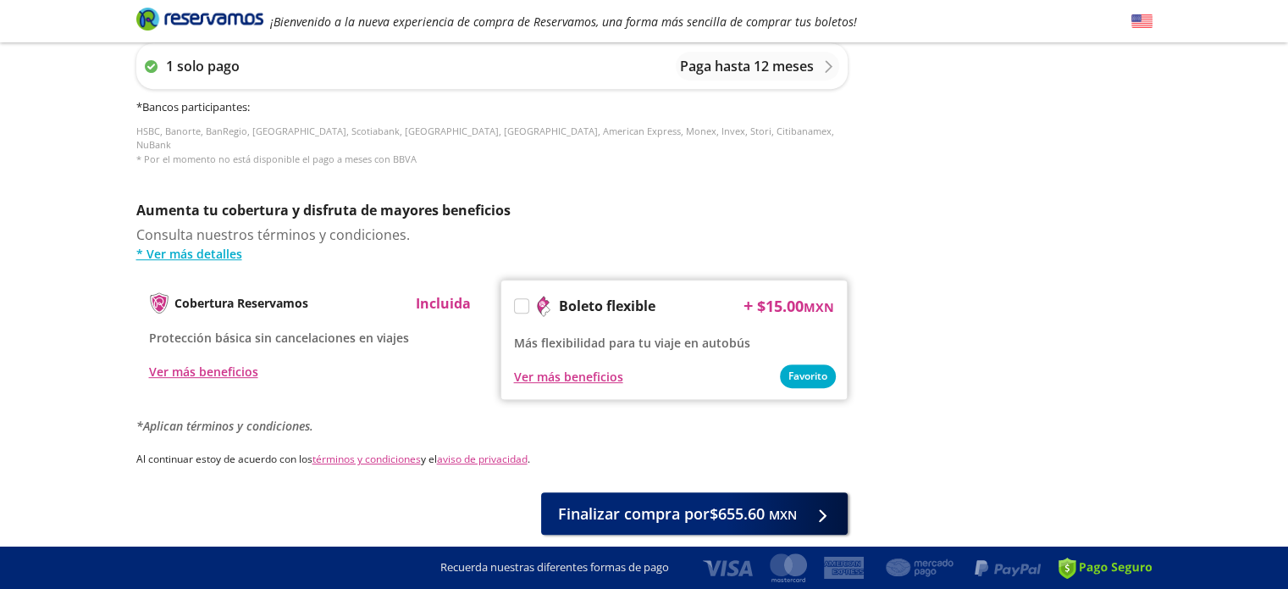
scroll to position [767, 0]
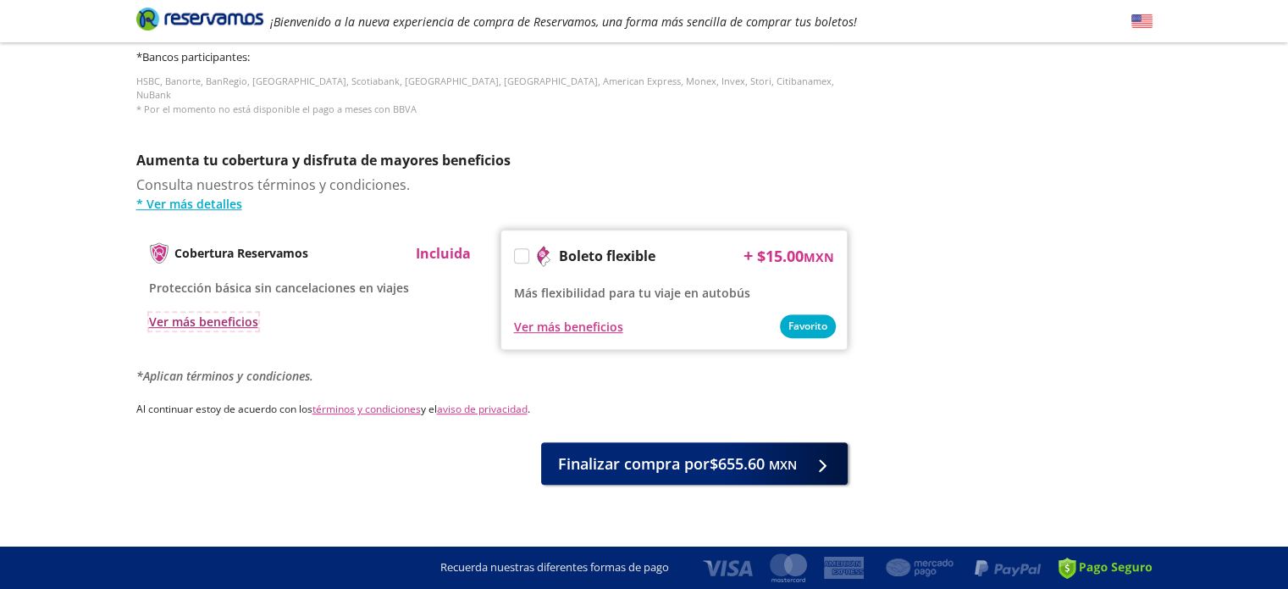
click at [216, 313] on div "Ver más beneficios" at bounding box center [203, 322] width 109 height 18
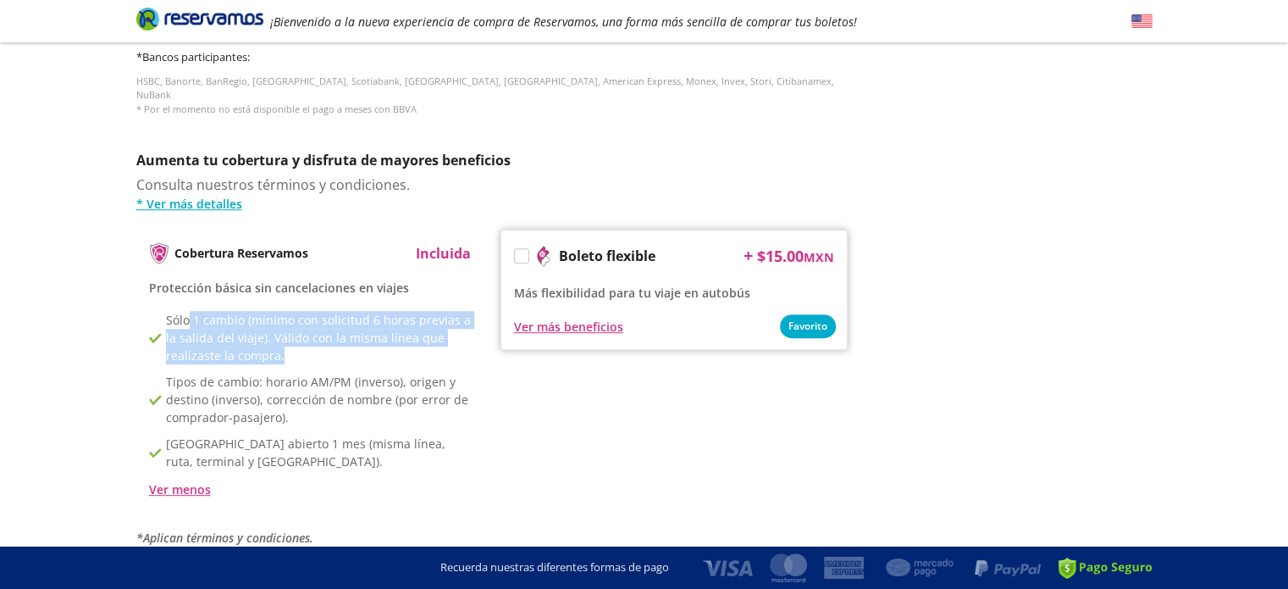
drag, startPoint x: 189, startPoint y: 307, endPoint x: 303, endPoint y: 341, distance: 119.3
click at [303, 341] on p "Sólo 1 cambio (mínimo con solicitud 6 horas previas a la salida del viaje). Vál…" at bounding box center [318, 337] width 305 height 53
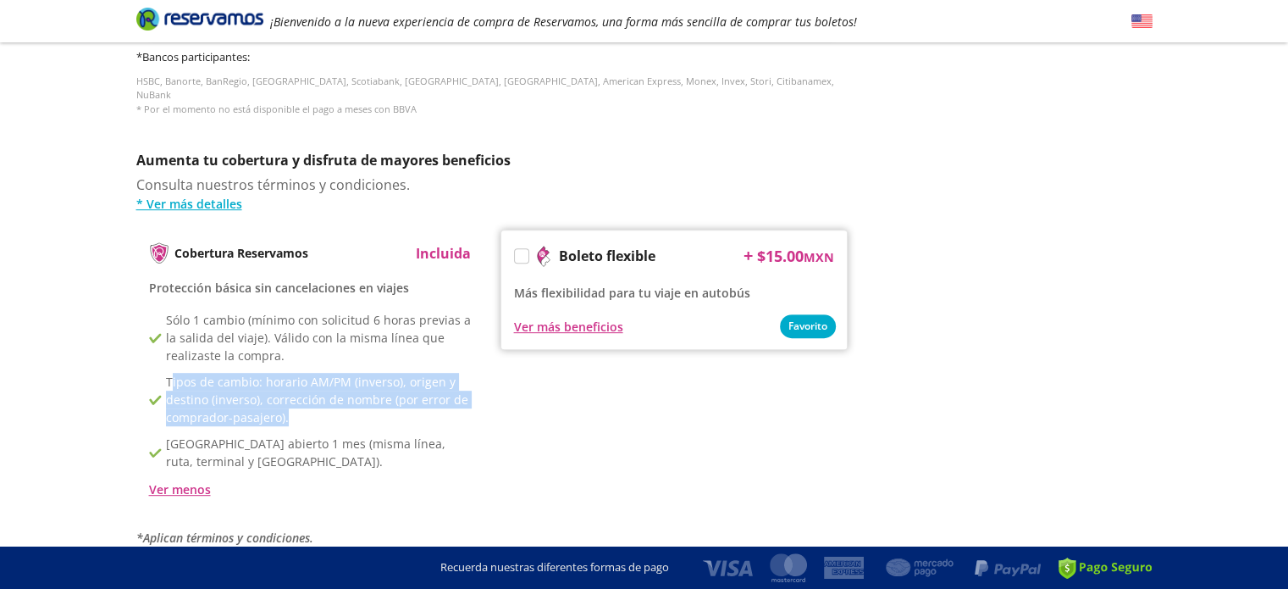
drag, startPoint x: 169, startPoint y: 368, endPoint x: 322, endPoint y: 407, distance: 157.4
click at [322, 407] on p "Tipos de cambio: horario AM/PM (inverso), origen y destino (inverso), correcció…" at bounding box center [318, 399] width 305 height 53
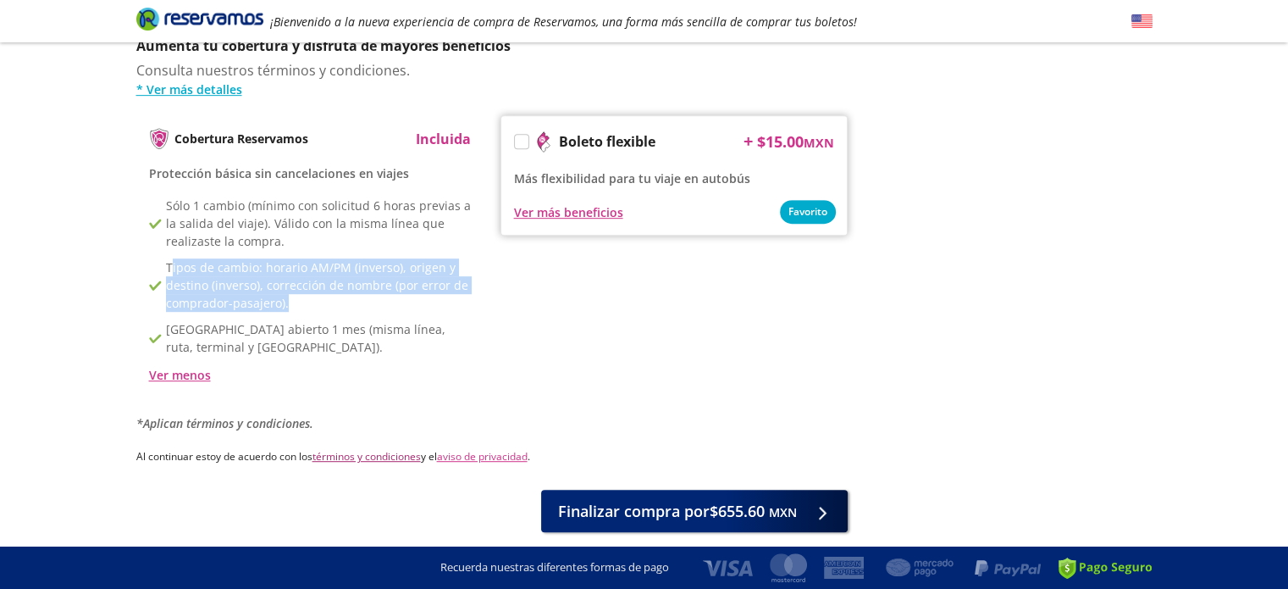
scroll to position [928, 0]
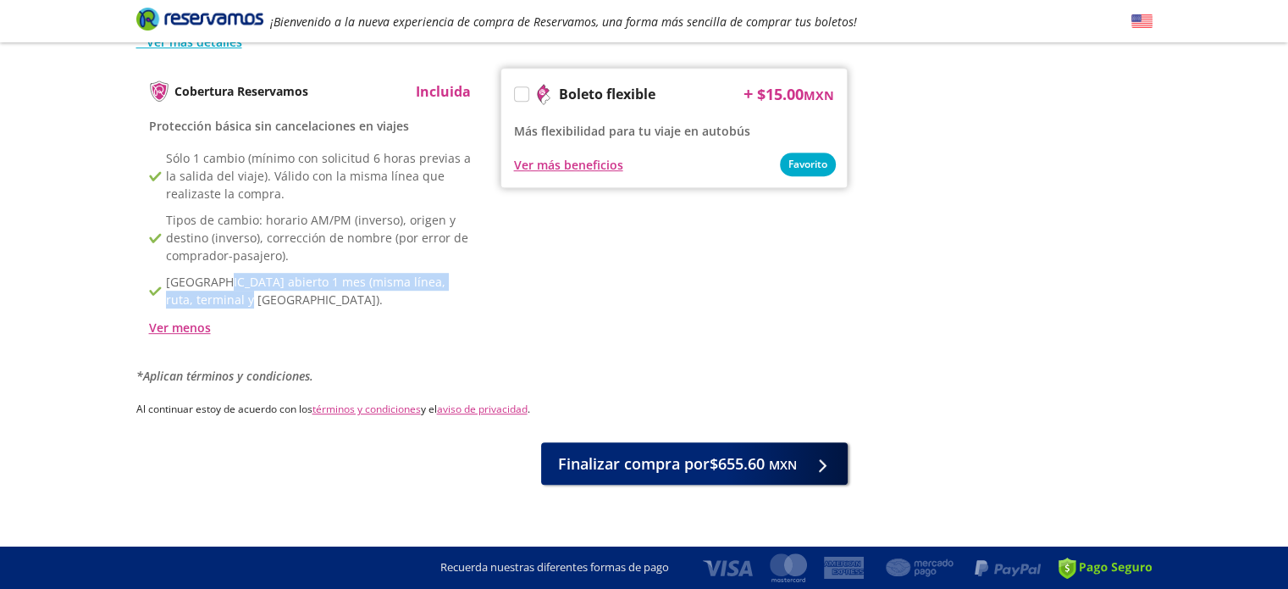
drag, startPoint x: 217, startPoint y: 267, endPoint x: 235, endPoint y: 280, distance: 21.9
click at [235, 280] on p "[GEOGRAPHIC_DATA] abierto 1 mes (misma línea, ruta, terminal y [GEOGRAPHIC_DATA…" at bounding box center [318, 291] width 305 height 36
click at [239, 283] on p "[GEOGRAPHIC_DATA] abierto 1 mes (misma línea, ruta, terminal y [GEOGRAPHIC_DATA…" at bounding box center [318, 291] width 305 height 36
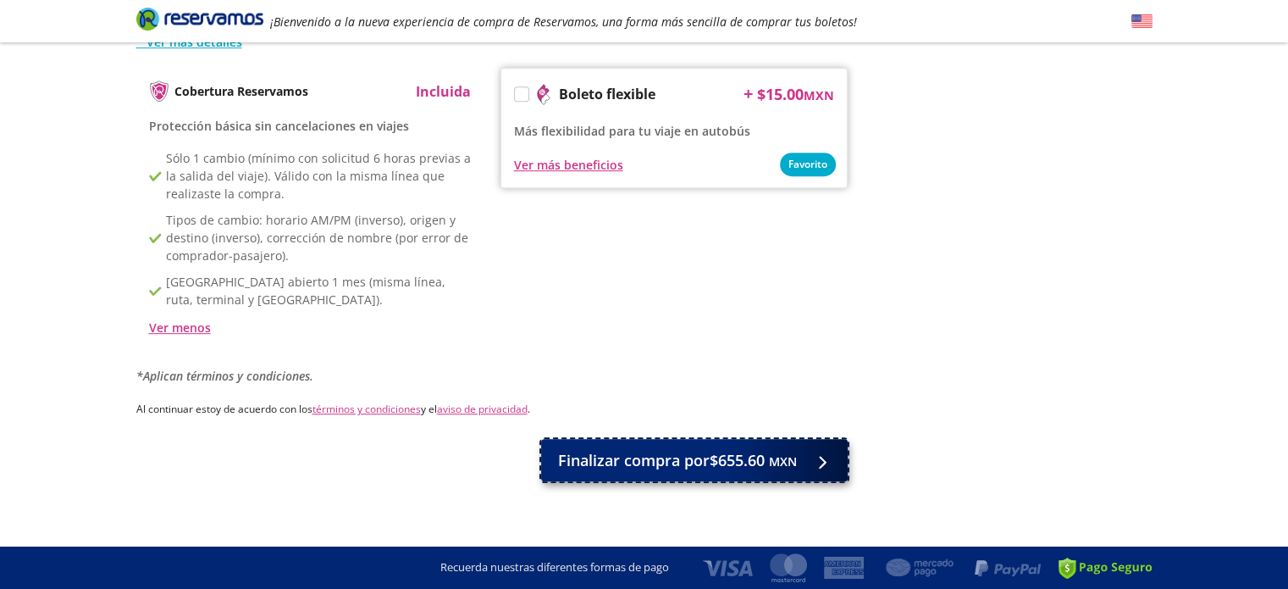
click at [593, 449] on span "Finalizar compra por $655.60 MXN" at bounding box center [677, 460] width 239 height 23
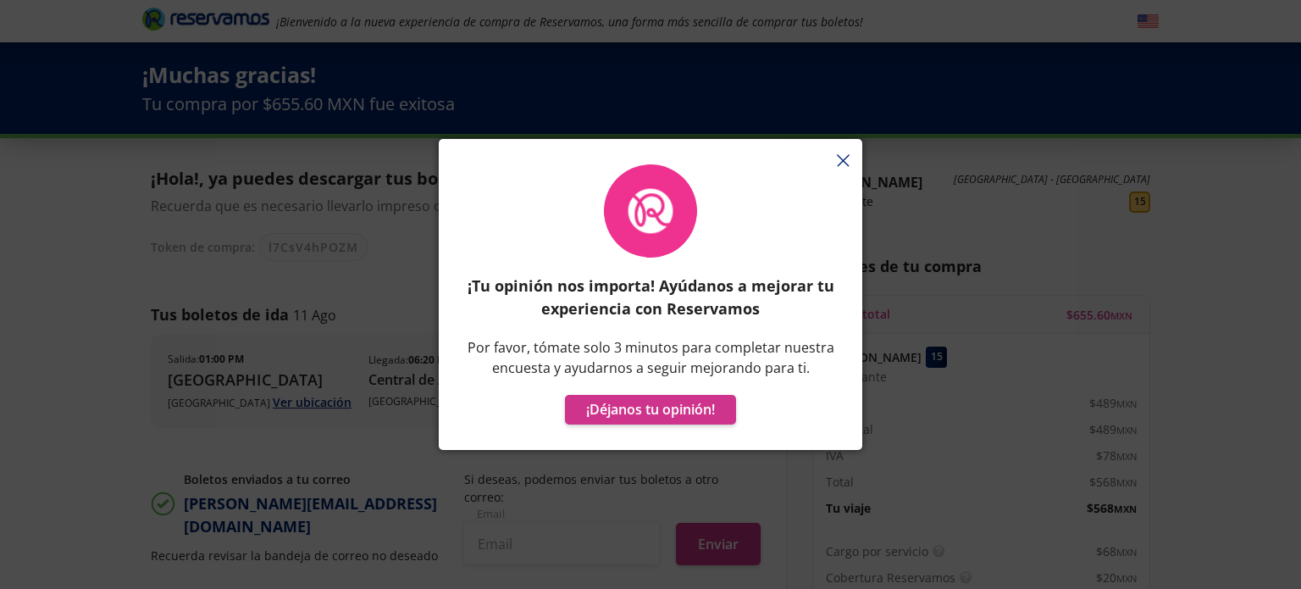
click at [839, 158] on div "¡Tu opinión nos importa! Ayúdanos a mejorar tu experiencia con Reservamos Por f…" at bounding box center [651, 303] width 424 height 294
click at [845, 158] on div "¡Tu opinión nos importa! Ayúdanos a mejorar tu experiencia con Reservamos Por f…" at bounding box center [651, 303] width 424 height 294
click at [841, 162] on div "¡Tu opinión nos importa! Ayúdanos a mejorar tu experiencia con Reservamos Por f…" at bounding box center [651, 303] width 424 height 294
click at [662, 399] on button "¡Déjanos tu opinión!" at bounding box center [650, 410] width 171 height 30
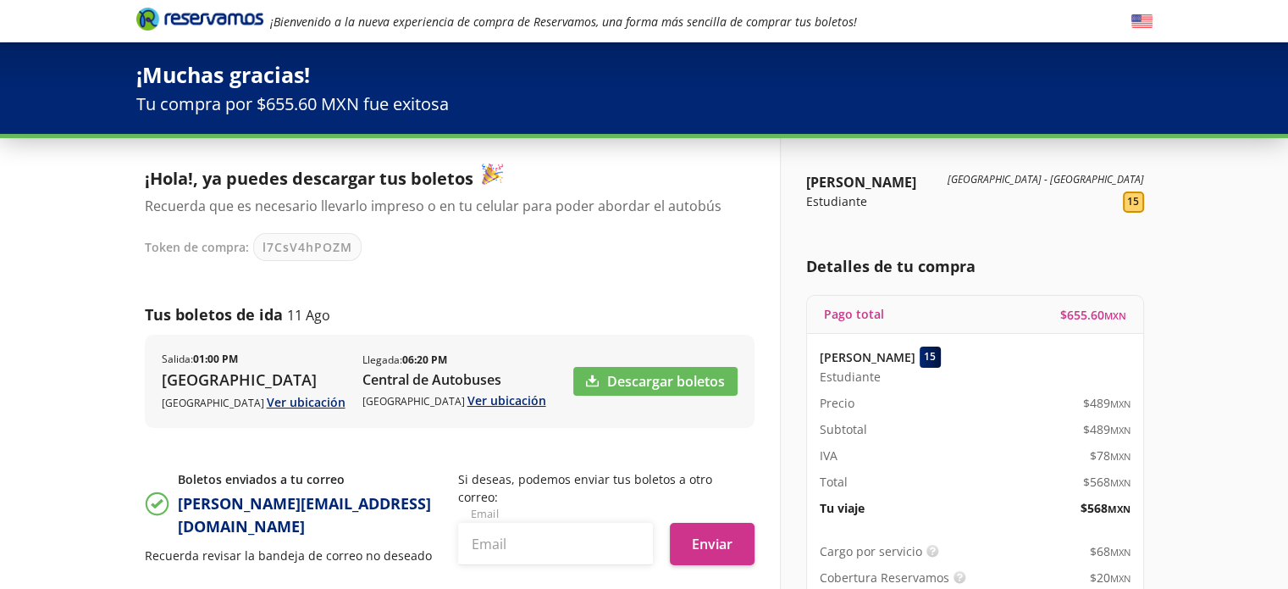
click at [145, 13] on icon "Brand Logo" at bounding box center [199, 18] width 127 height 25
